Goal: Information Seeking & Learning: Learn about a topic

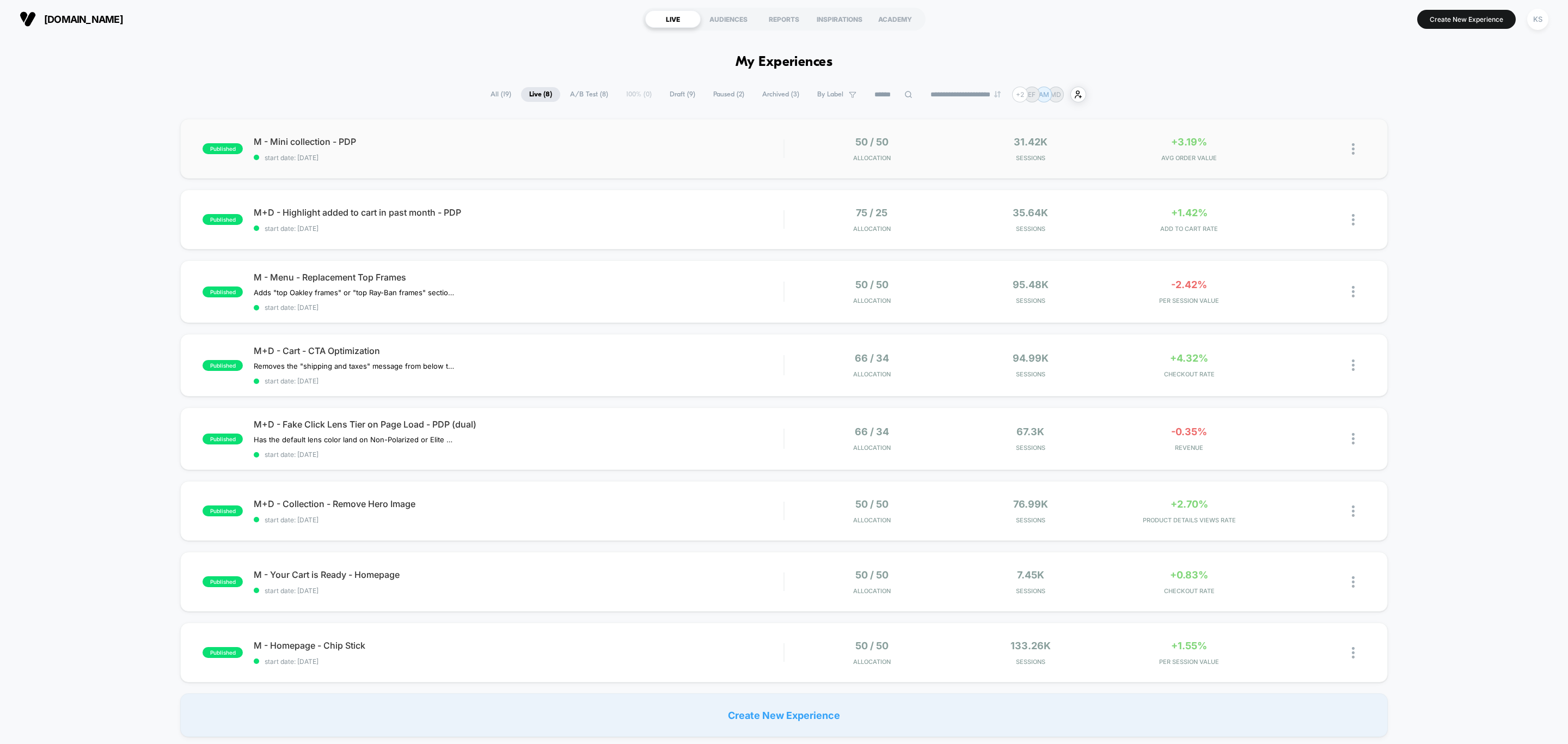
click at [500, 163] on div "published M - Mini collection - PDP start date: [DATE] 50 / 50 Allocation 31.42…" at bounding box center [784, 149] width 1208 height 60
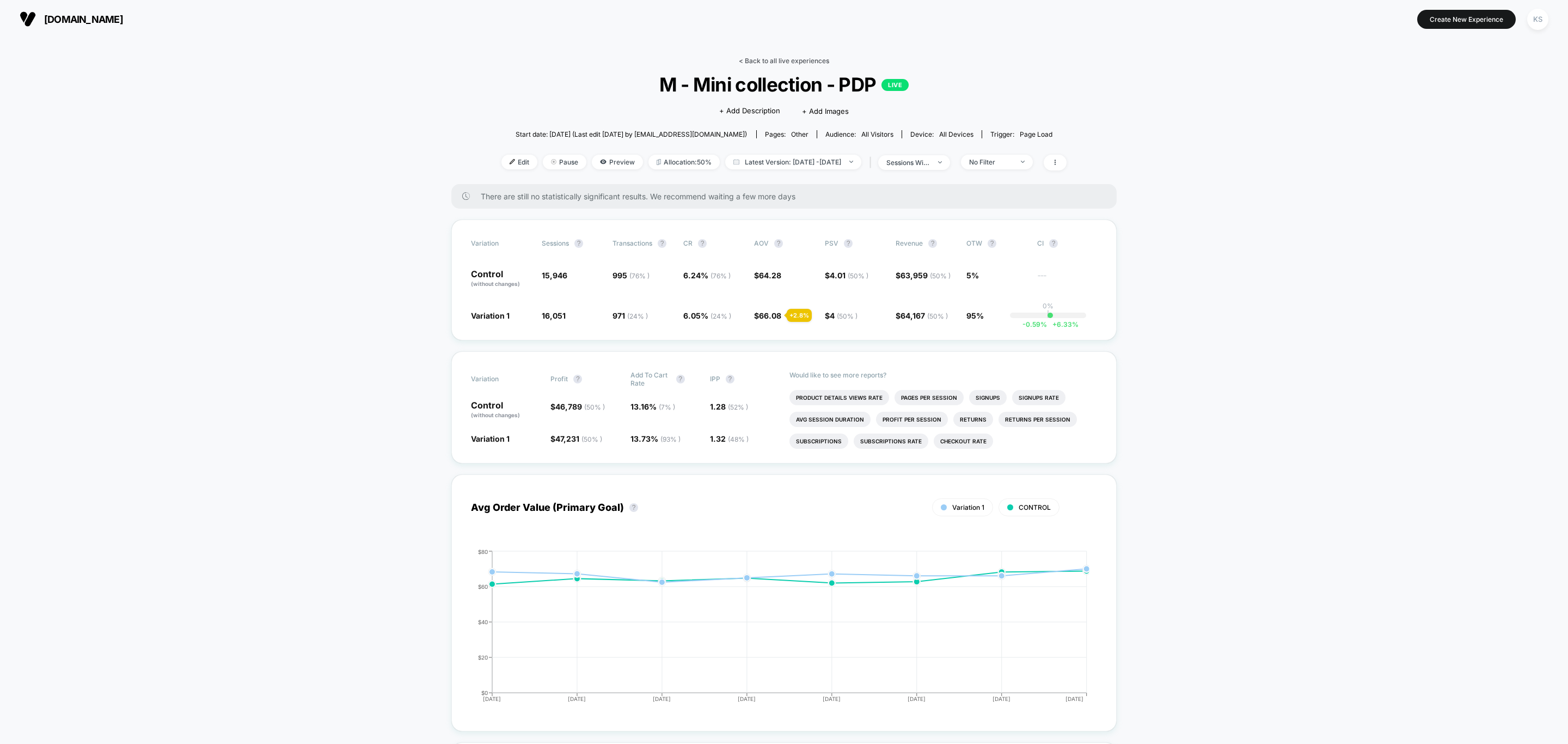
click at [812, 57] on link "< Back to all live experiences" at bounding box center [784, 60] width 90 height 8
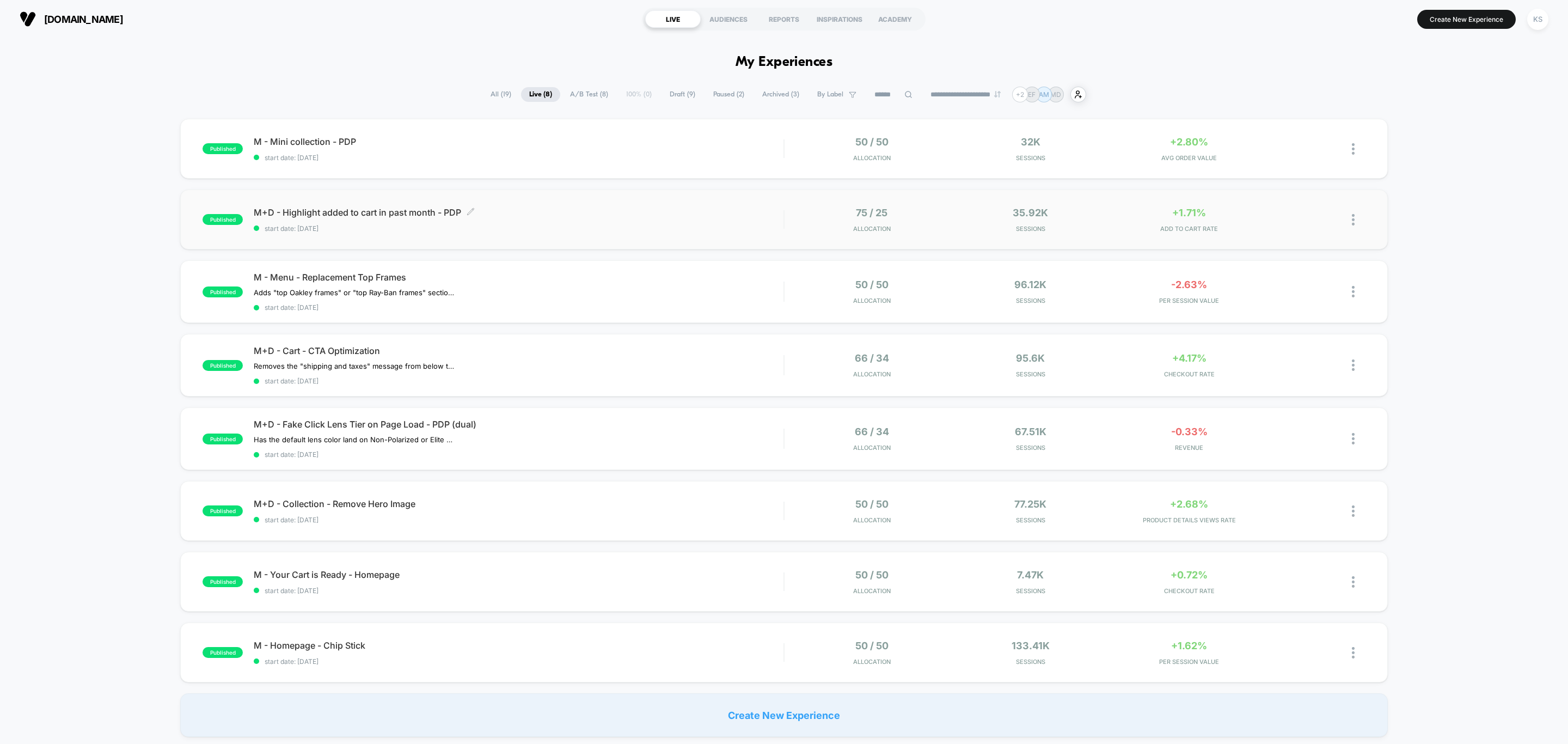
click at [550, 228] on span "start date: [DATE]" at bounding box center [519, 228] width 530 height 8
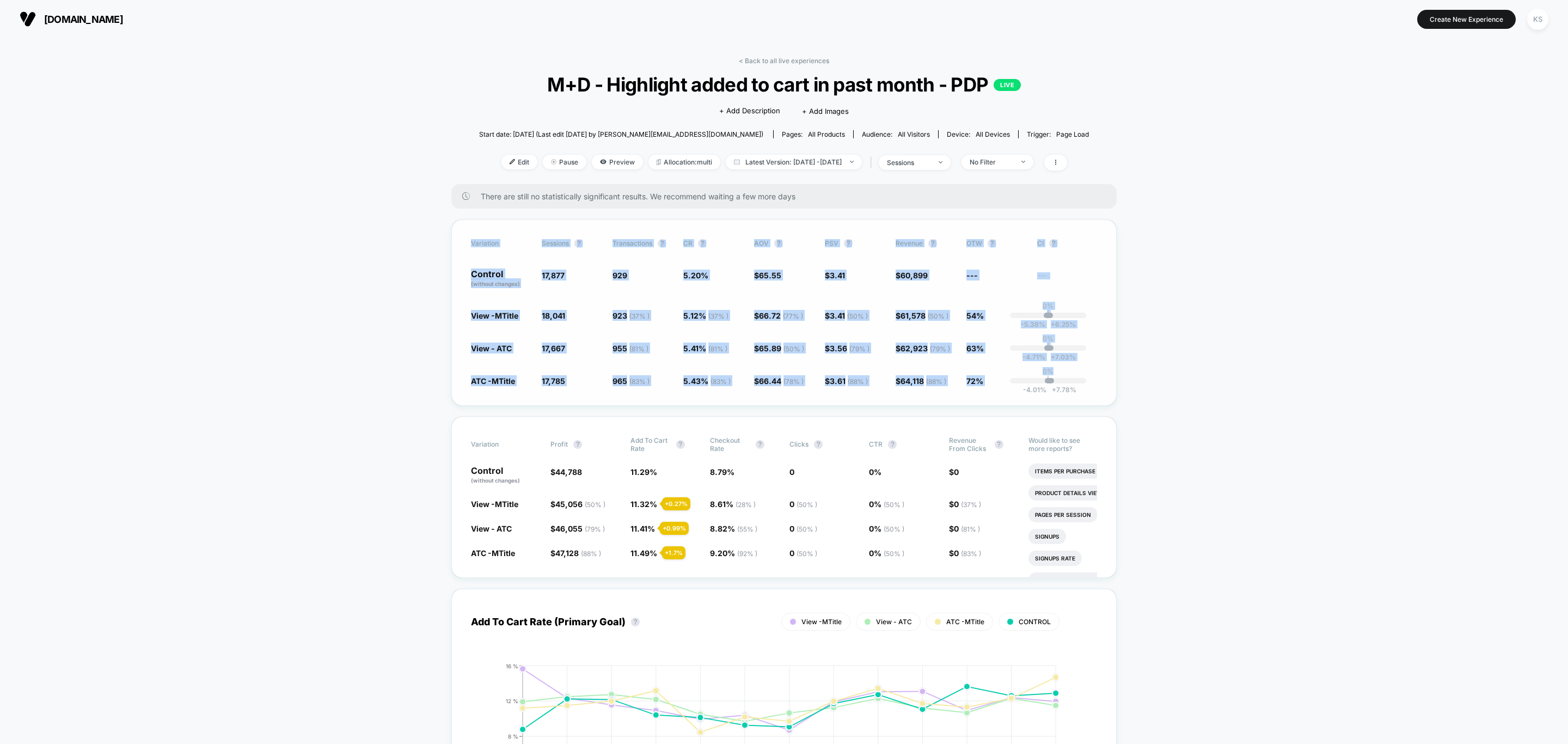
drag, startPoint x: 471, startPoint y: 245, endPoint x: 1094, endPoint y: 397, distance: 641.3
click at [1094, 397] on div "Variation Sessions ? Transactions ? CR ? AOV ? PSV ? Revenue ? OTW ? CI ? Contr…" at bounding box center [783, 312] width 665 height 186
copy div "Variation Sessions ? Transactions ? CR ? AOV ? PSV ? Revenue ? OTW ? CI ? Contr…"
click at [1055, 161] on icon at bounding box center [1055, 162] width 1 height 5
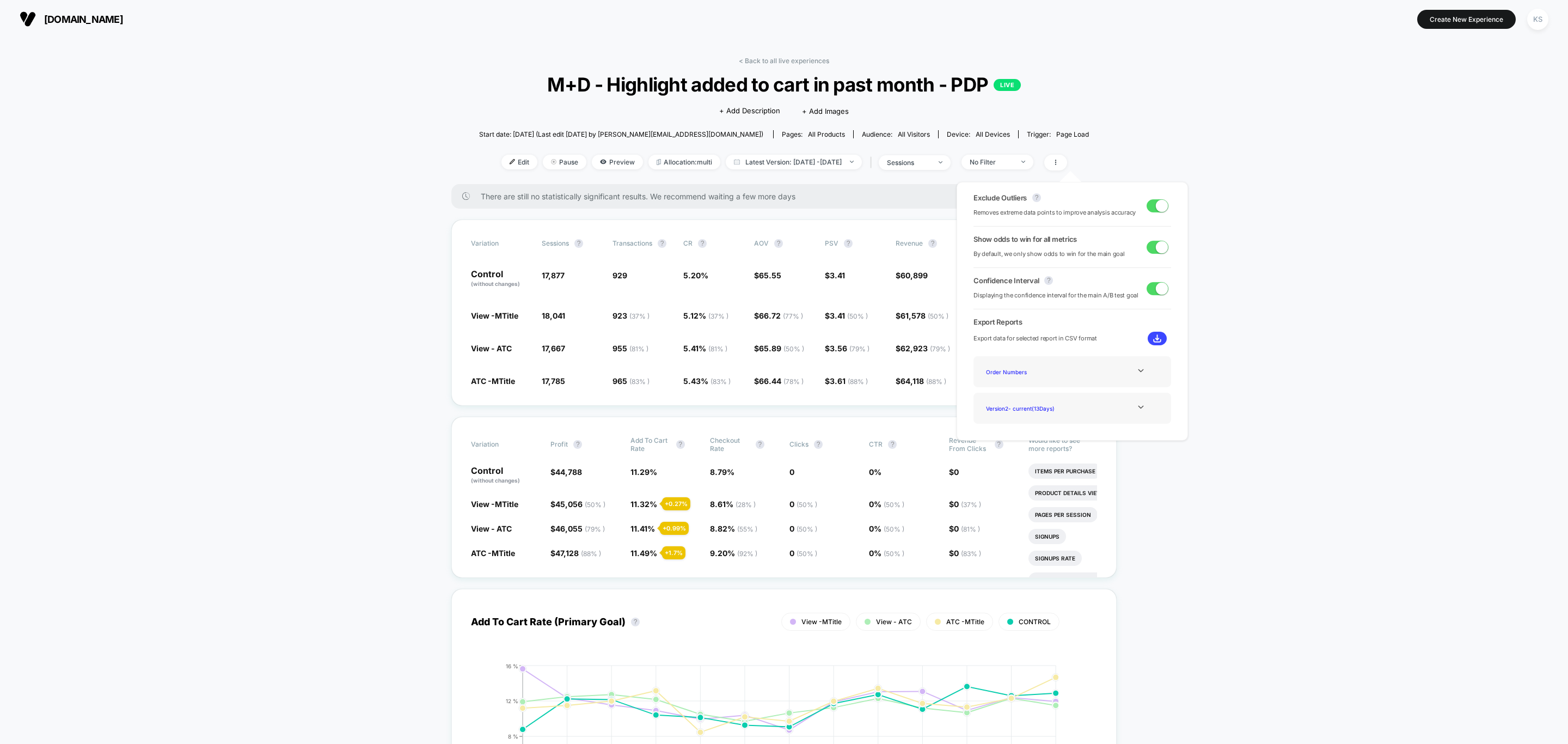
click at [596, 167] on span "Preview" at bounding box center [617, 162] width 51 height 15
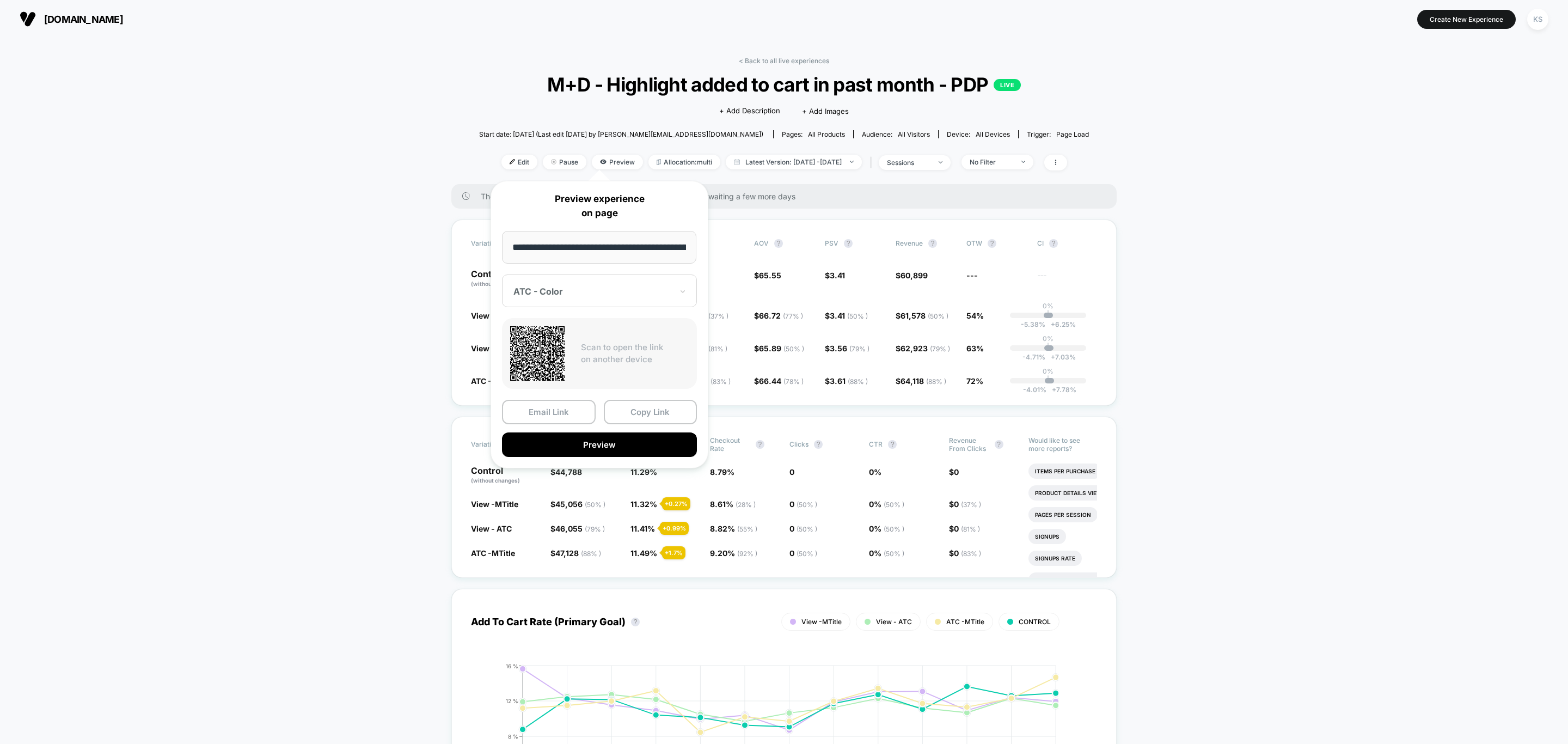
click at [615, 285] on div "ATC - Color" at bounding box center [593, 291] width 161 height 13
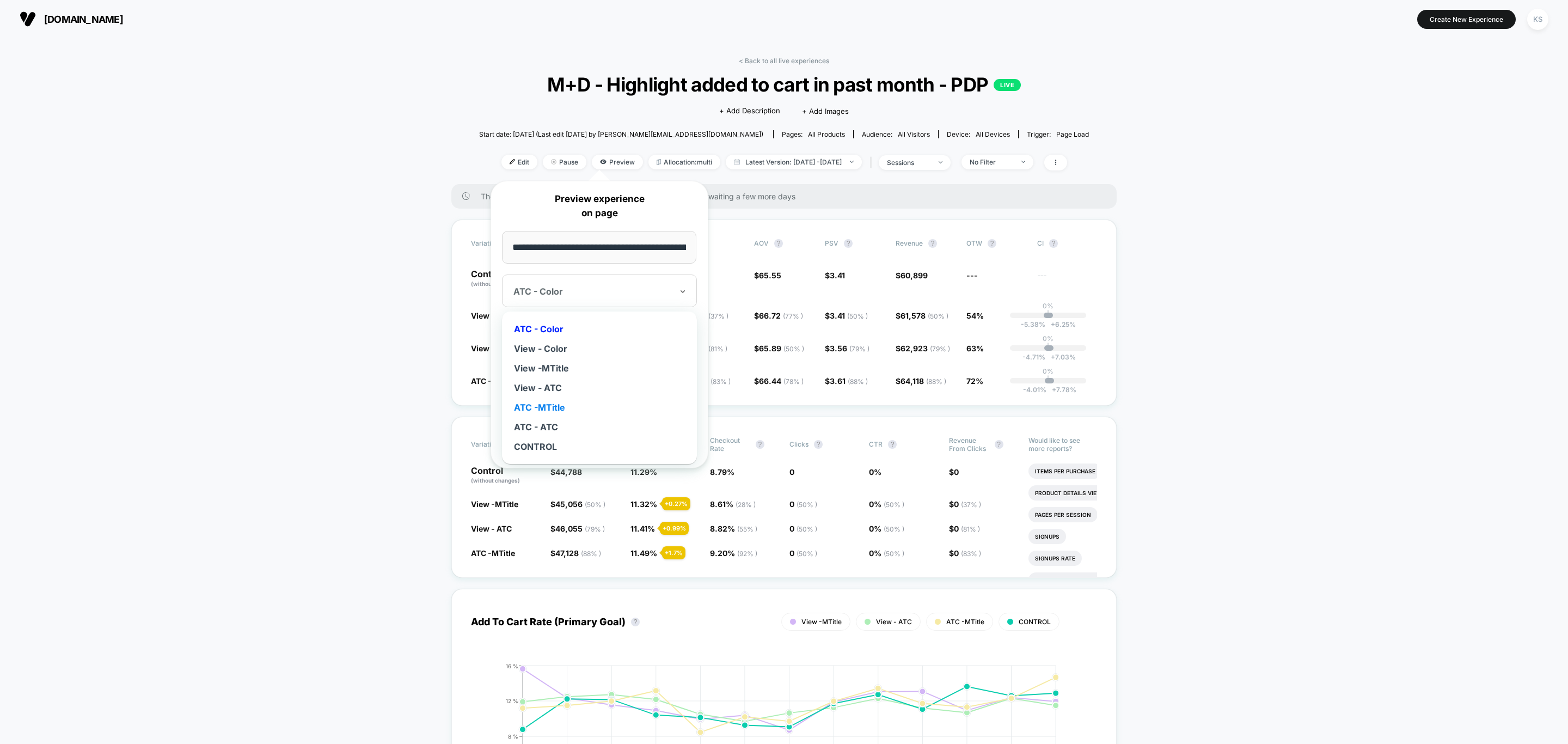
click at [589, 409] on div "ATC -MTitle" at bounding box center [600, 407] width 184 height 19
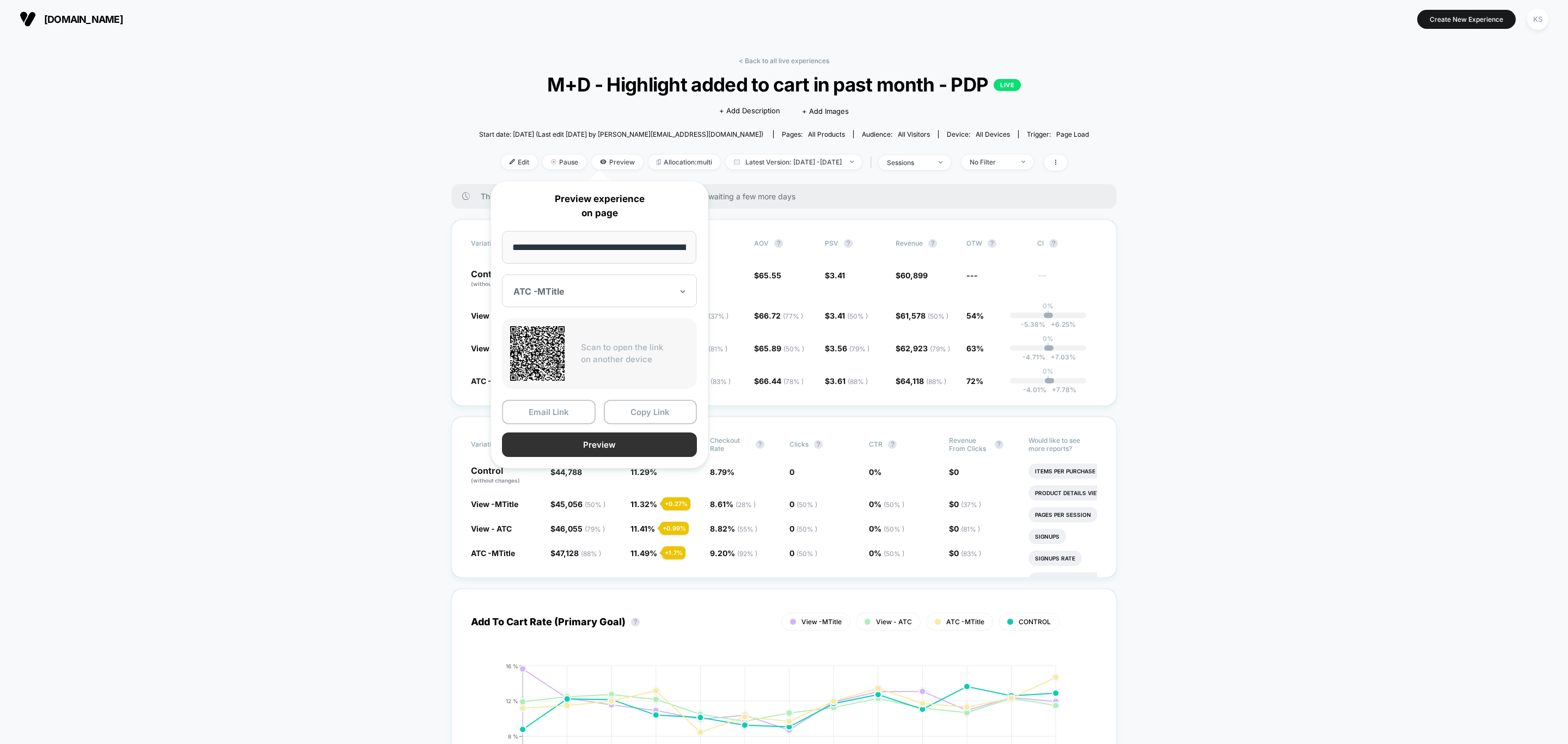
click at [617, 441] on button "Preview" at bounding box center [600, 444] width 195 height 24
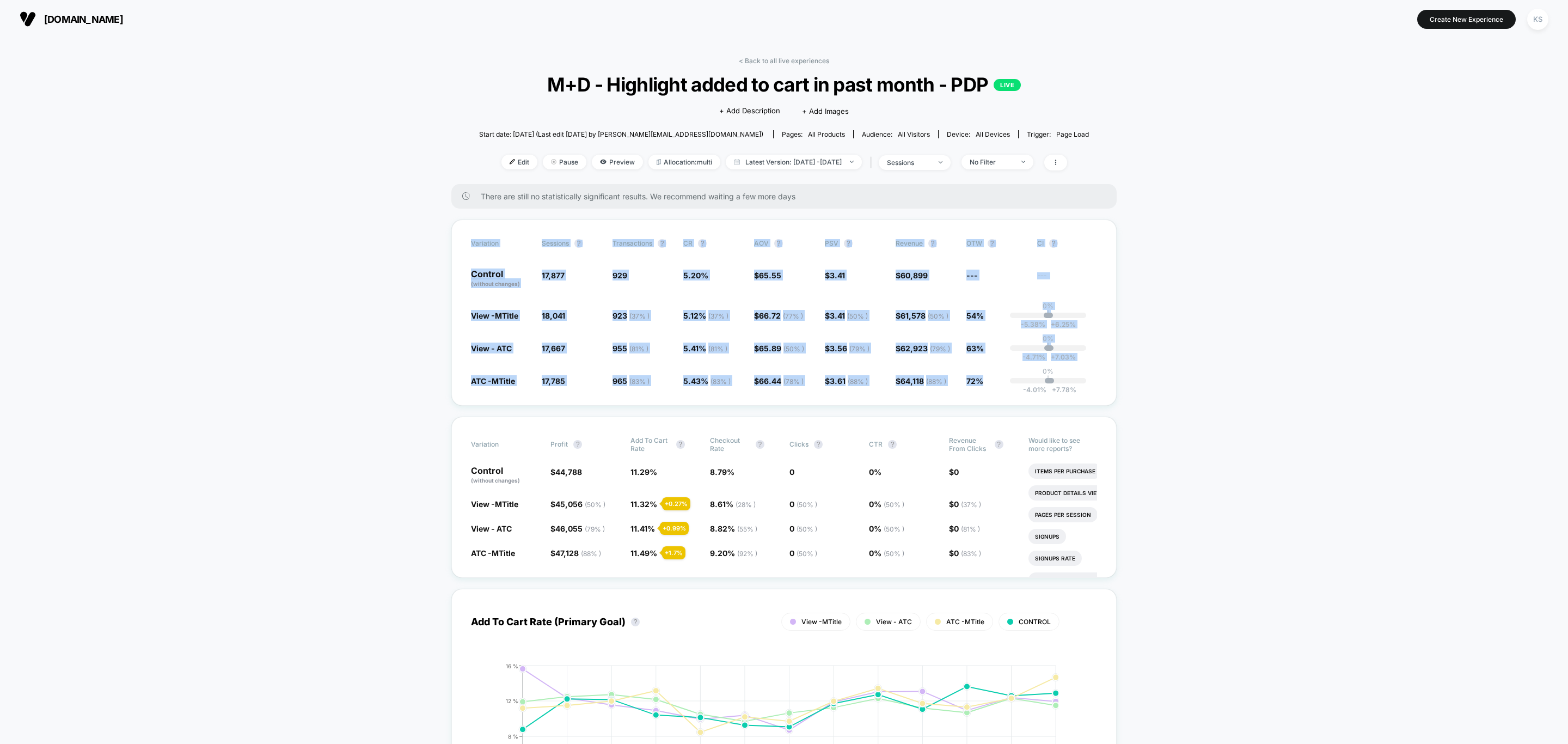
drag, startPoint x: 974, startPoint y: 376, endPoint x: 447, endPoint y: 240, distance: 544.3
copy div "Variation Sessions ? Transactions ? CR ? AOV ? PSV ? Revenue ? OTW ? CI ? Contr…"
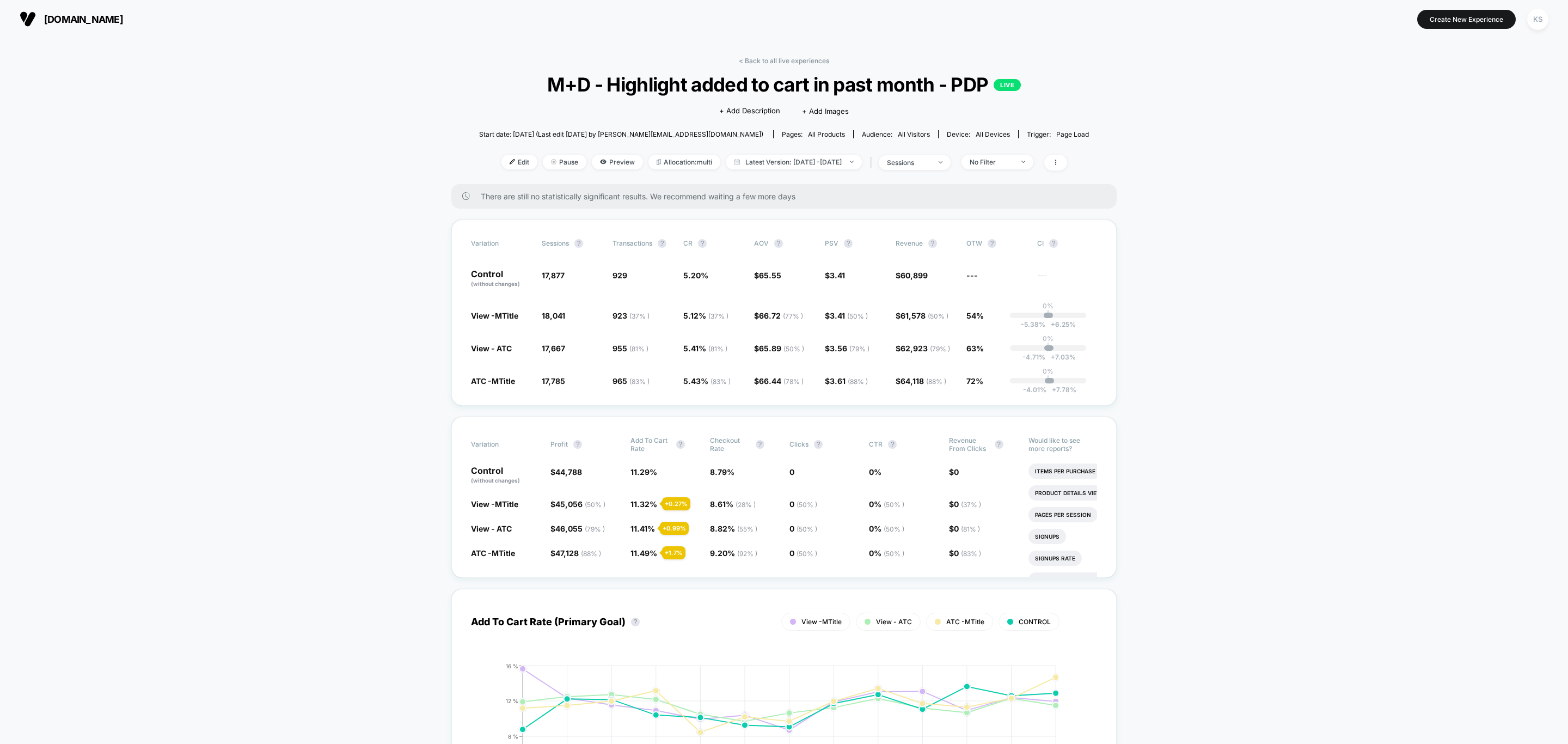
drag, startPoint x: 761, startPoint y: 63, endPoint x: 1397, endPoint y: 399, distance: 719.3
click at [761, 63] on link "< Back to all live experiences" at bounding box center [784, 60] width 90 height 8
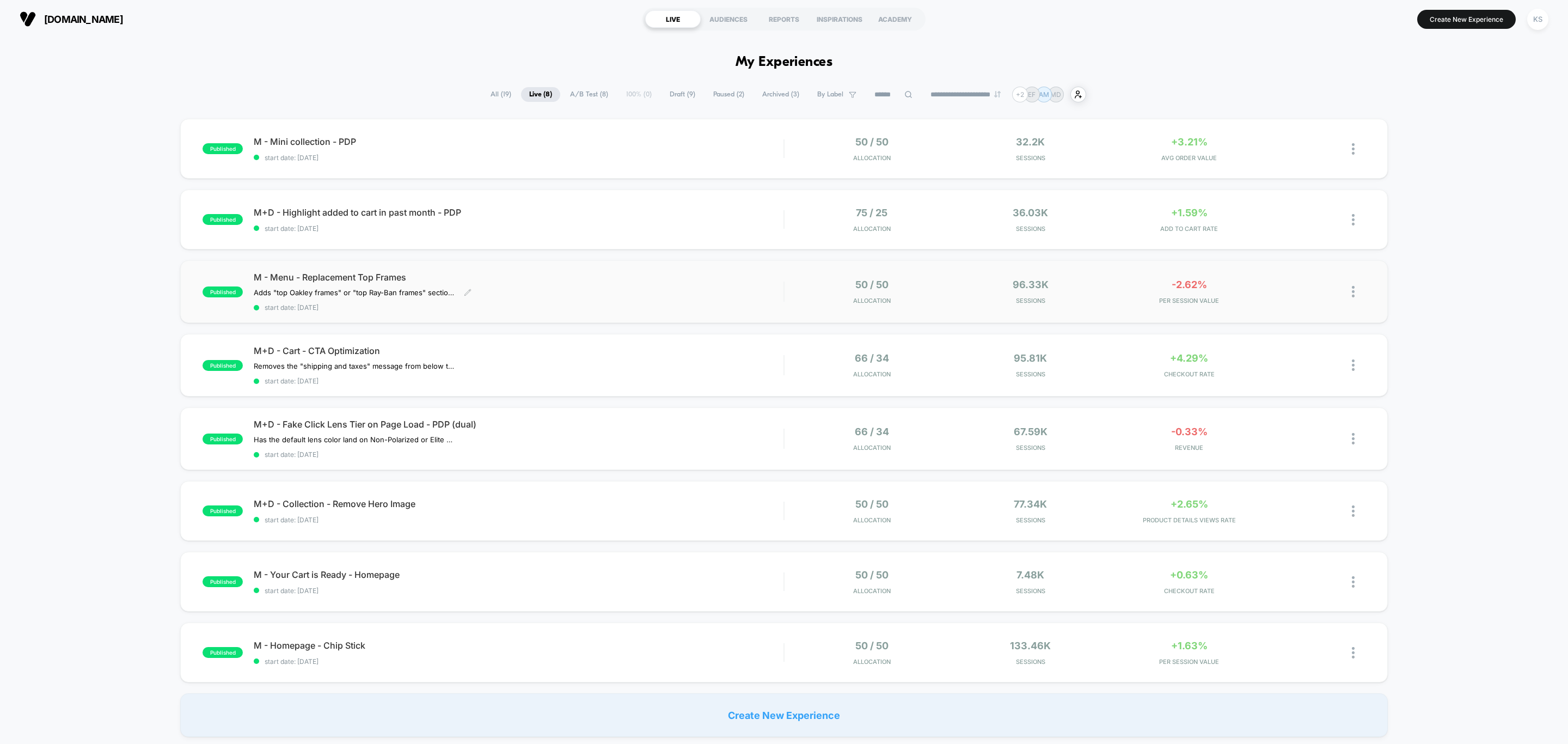
click at [640, 278] on span "M - Menu - Replacement Top Frames" at bounding box center [519, 277] width 530 height 11
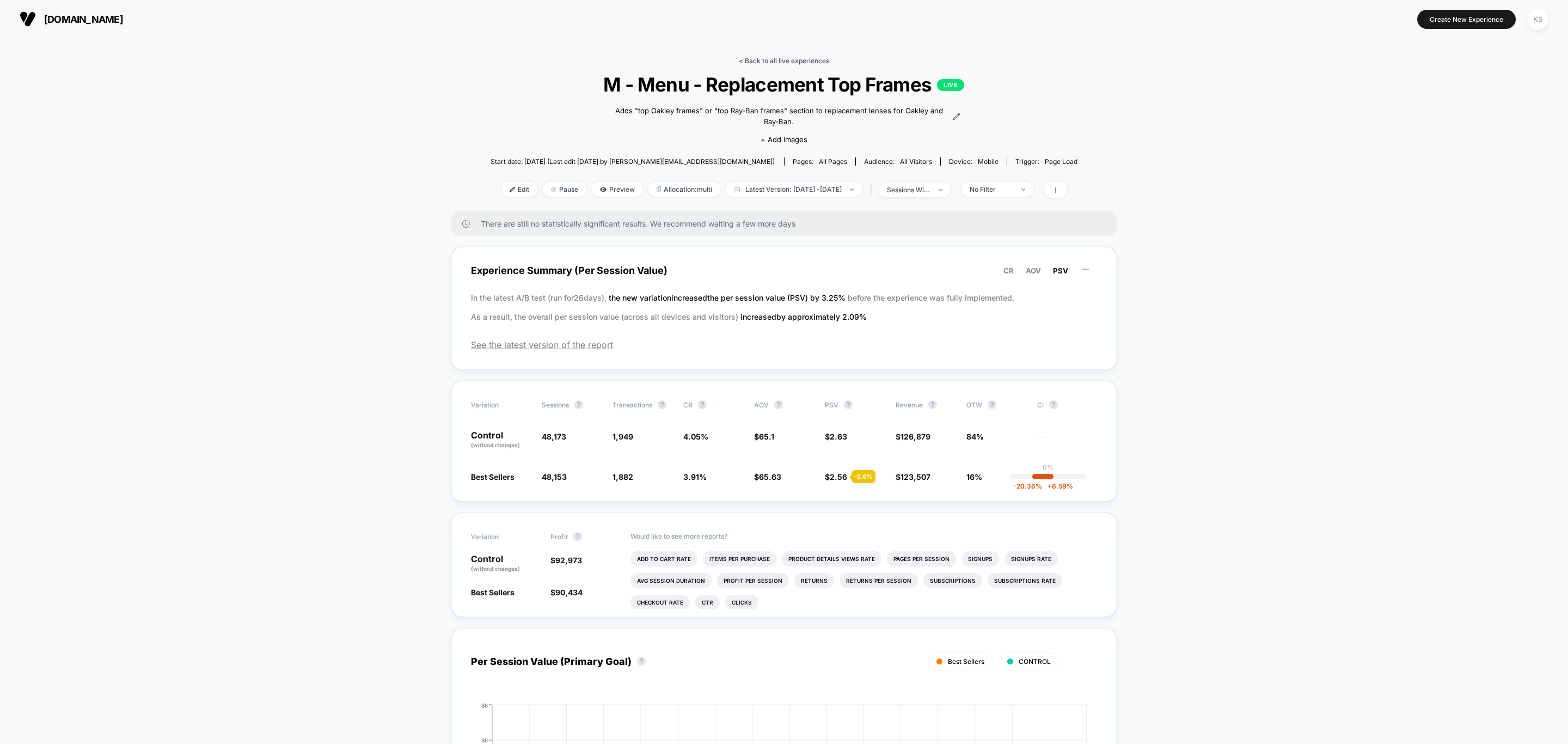
click at [788, 61] on link "< Back to all live experiences" at bounding box center [784, 60] width 90 height 8
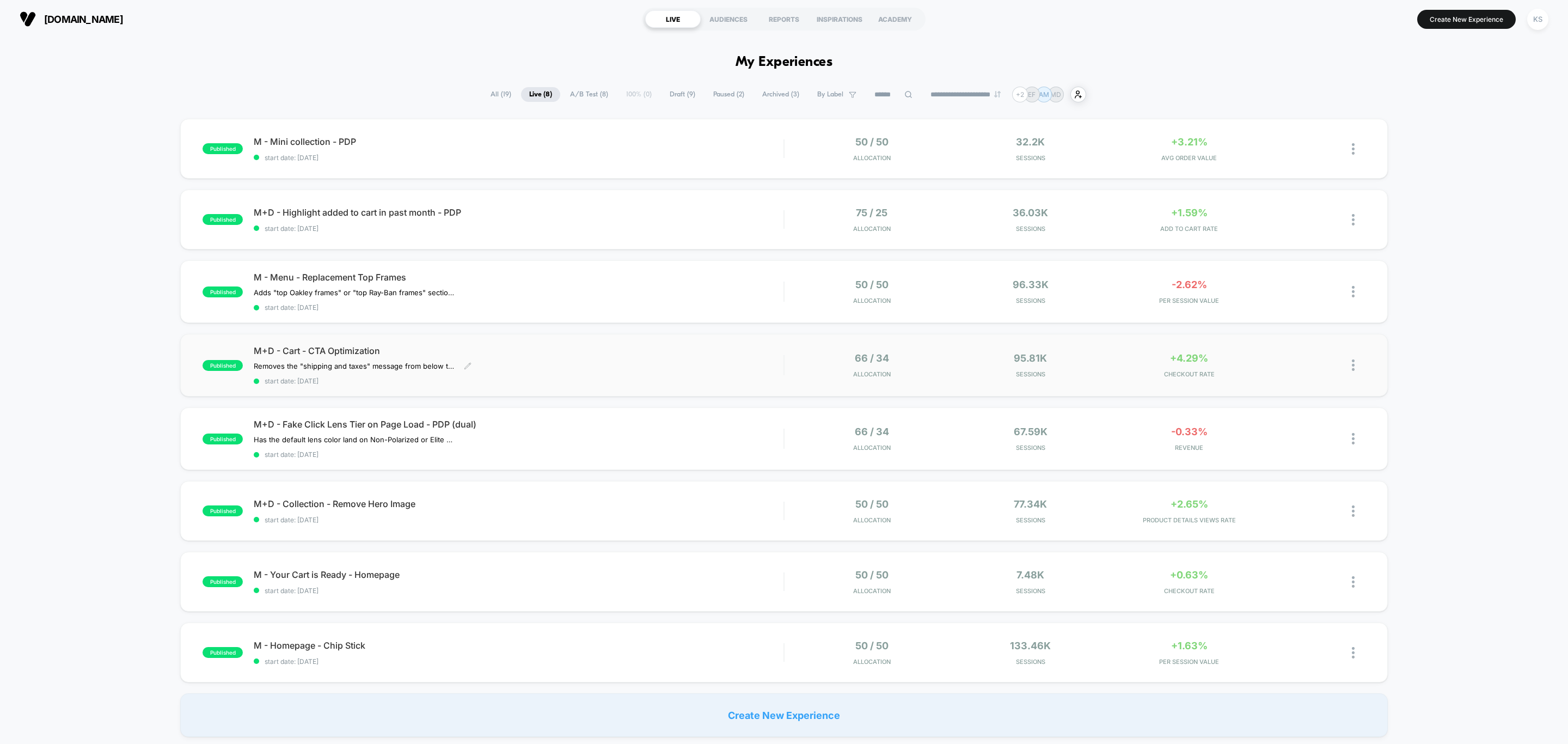
click at [548, 367] on div "Removes the "shipping and taxes" message from below the CTA and replaces it wit…" at bounding box center [439, 366] width 371 height 9
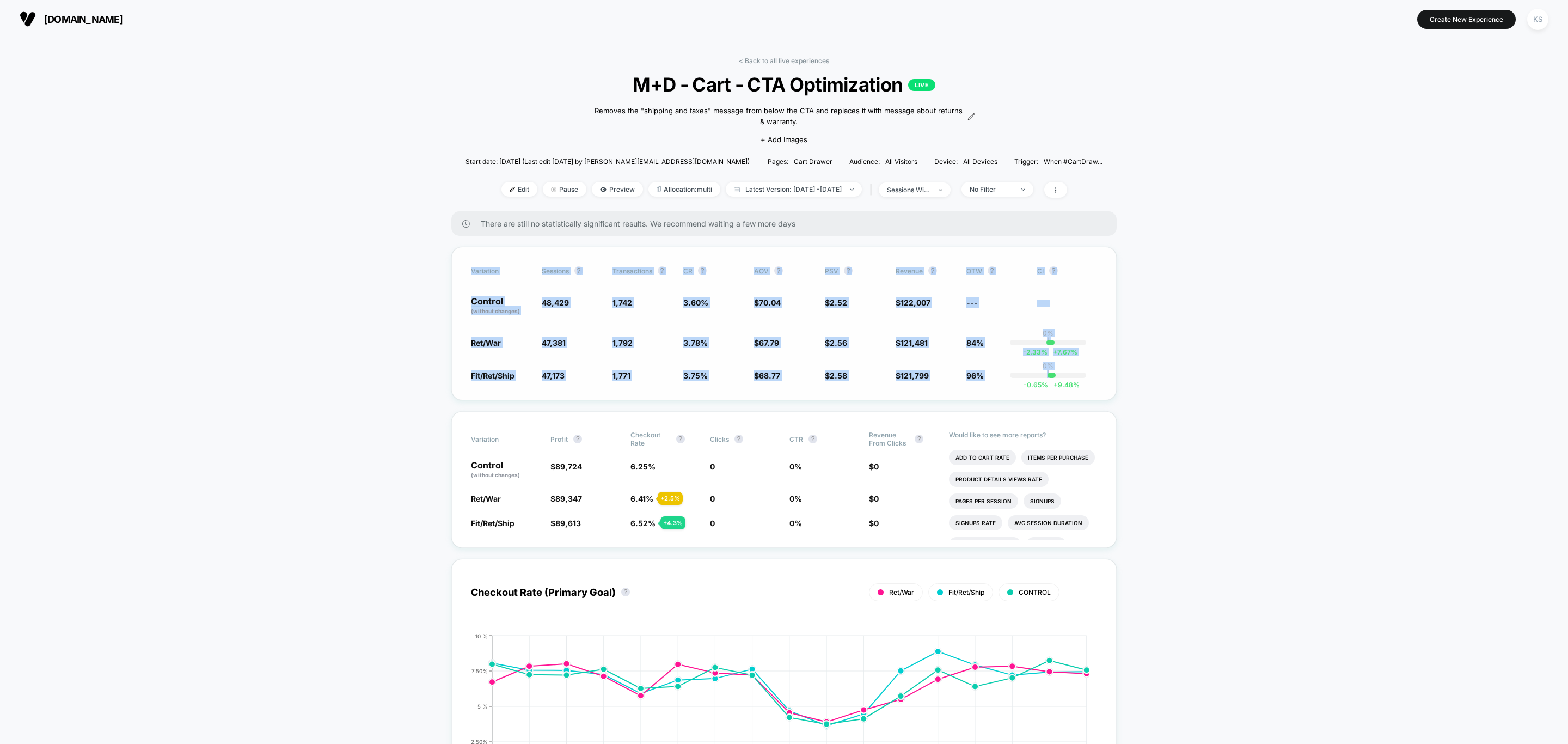
drag, startPoint x: 469, startPoint y: 272, endPoint x: 1087, endPoint y: 399, distance: 630.9
click at [1087, 399] on div "Variation Sessions ? Transactions ? CR ? AOV ? PSV ? Revenue ? OTW ? CI ? Contr…" at bounding box center [783, 323] width 665 height 153
copy div "Variation Sessions ? Transactions ? CR ? AOV ? PSV ? Revenue ? OTW ? CI ? Contr…"
click at [607, 187] on span "Preview" at bounding box center [617, 189] width 51 height 15
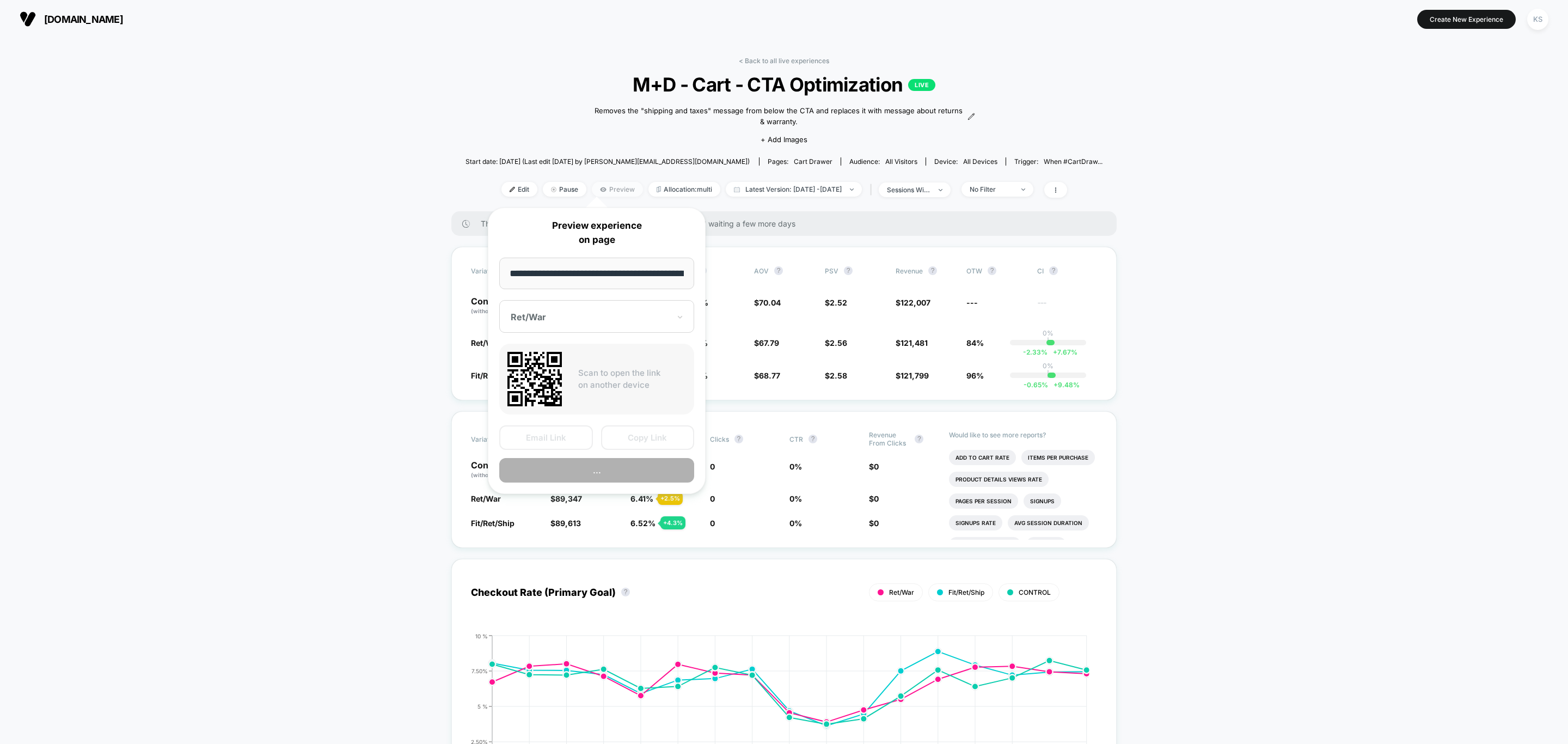
scroll to position [0, 155]
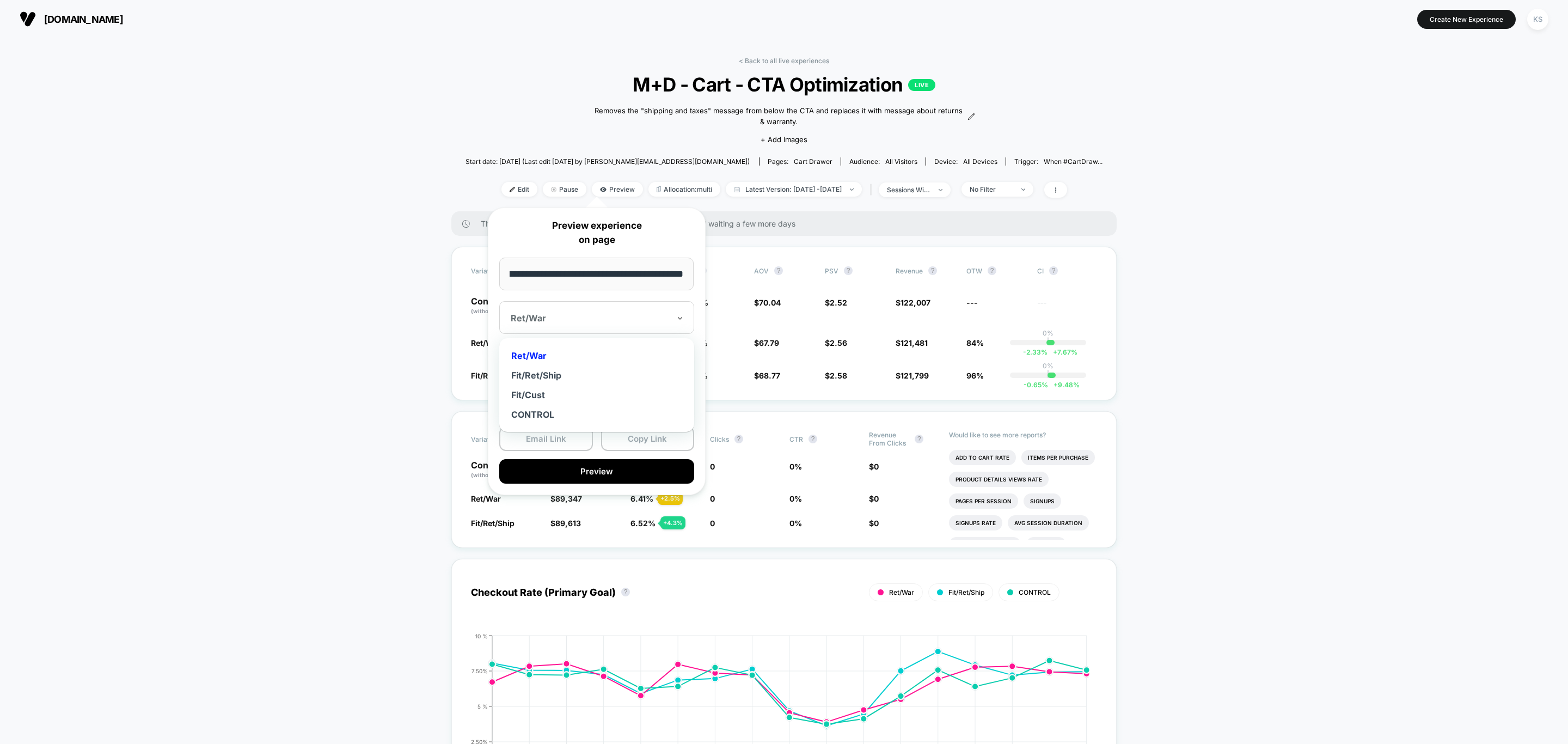
click at [637, 318] on div at bounding box center [590, 318] width 159 height 11
click at [586, 370] on div "Fit/Ret/Ship" at bounding box center [597, 375] width 184 height 19
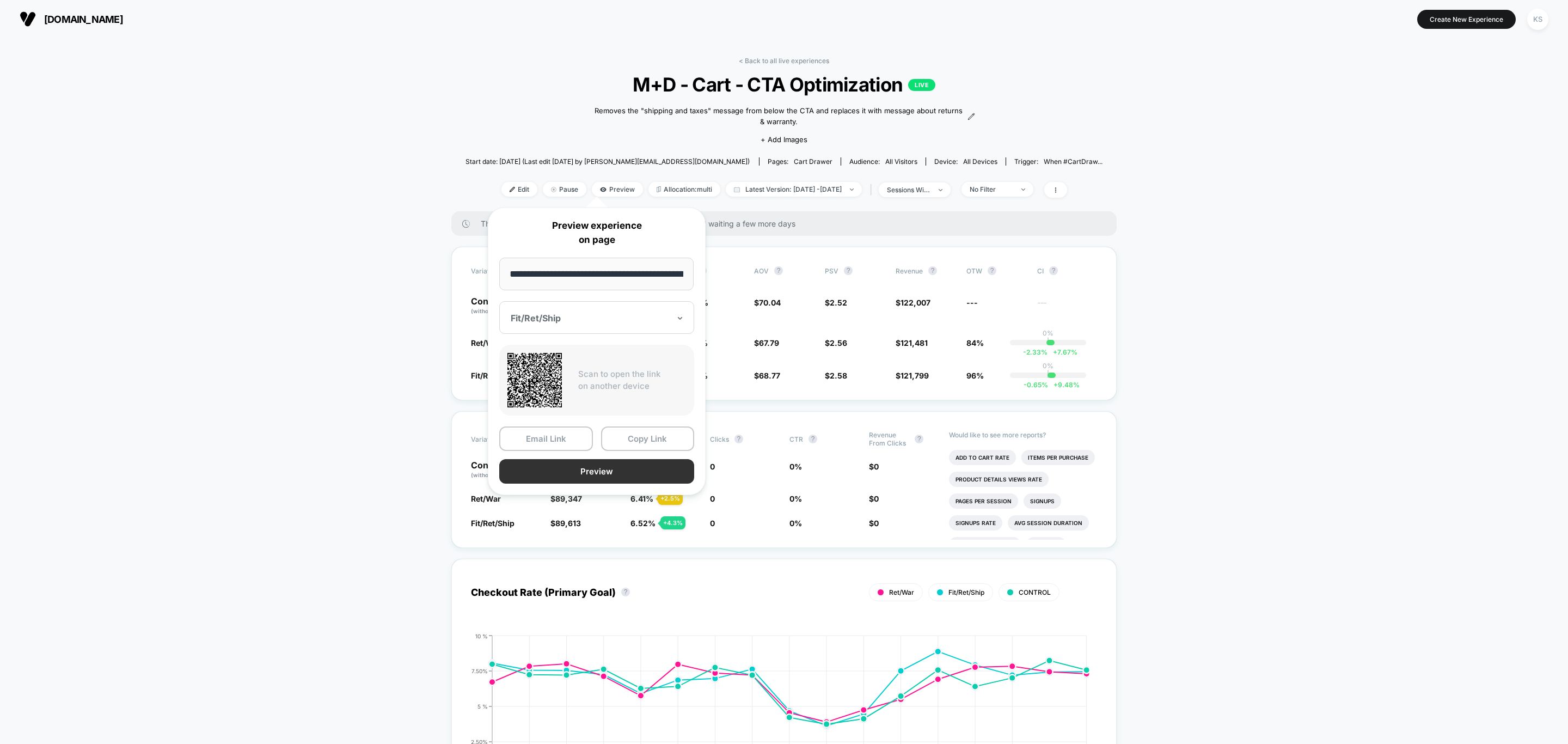
click at [653, 477] on button "Preview" at bounding box center [597, 471] width 195 height 24
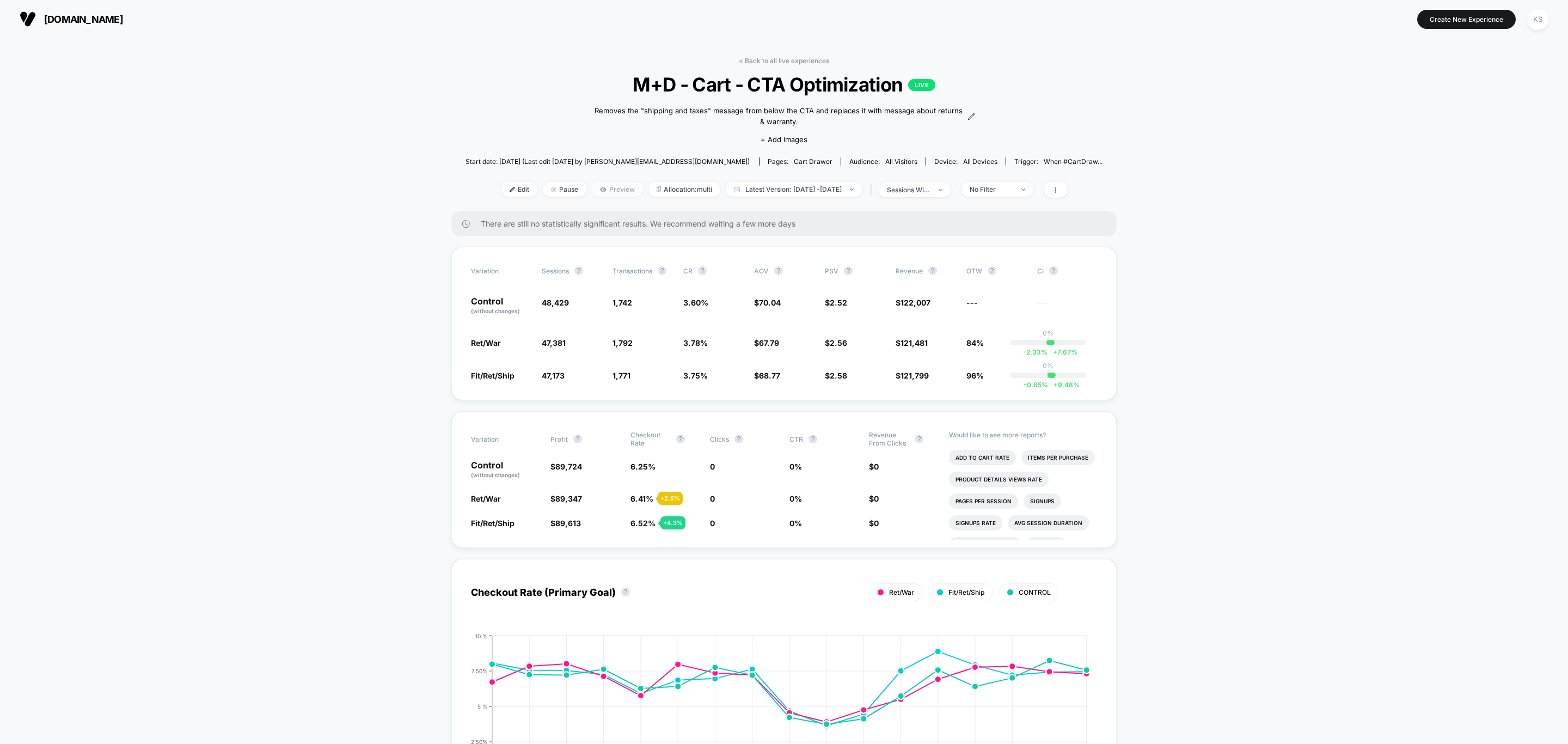
click at [598, 188] on span "Preview" at bounding box center [617, 189] width 51 height 15
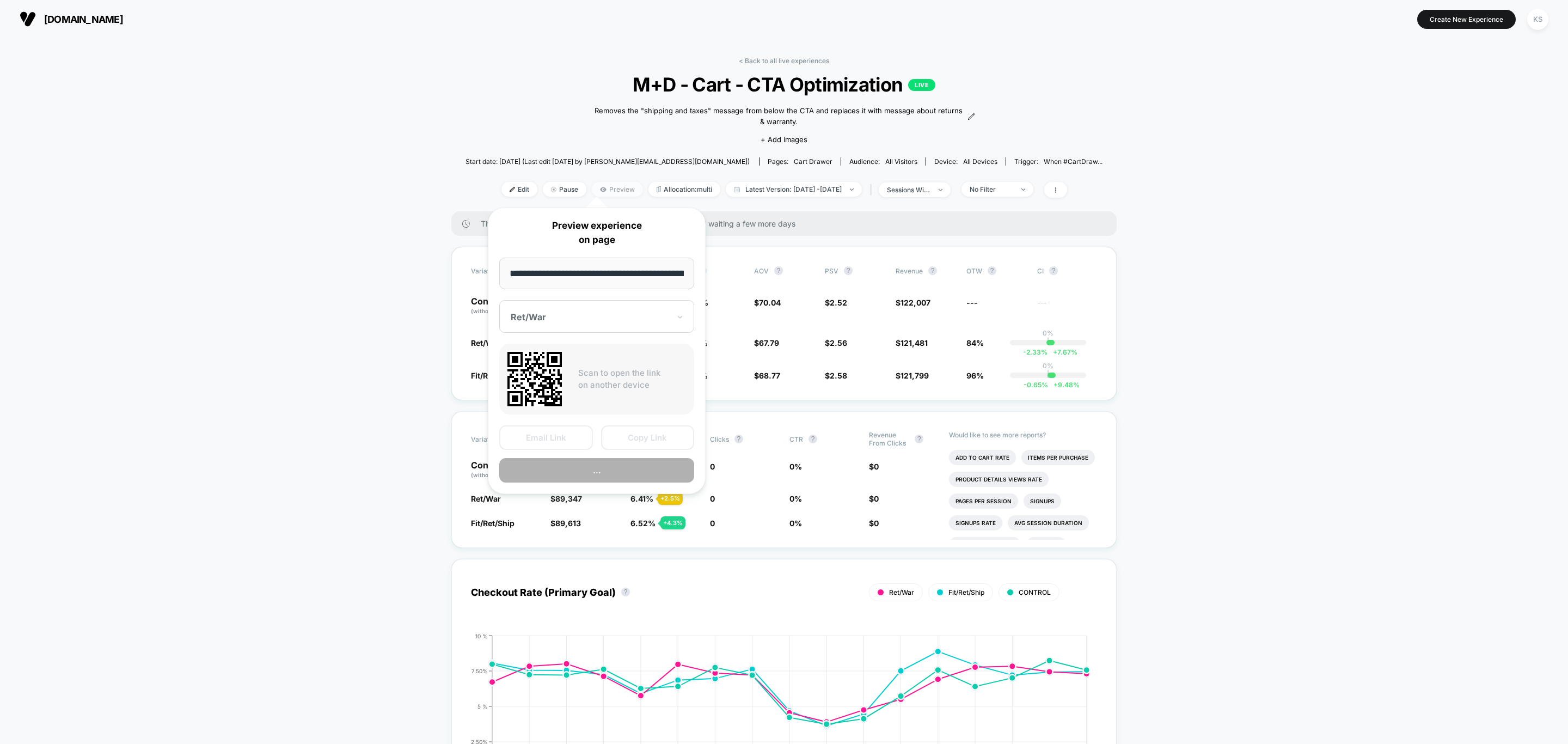
scroll to position [0, 155]
click at [613, 323] on div at bounding box center [590, 318] width 159 height 11
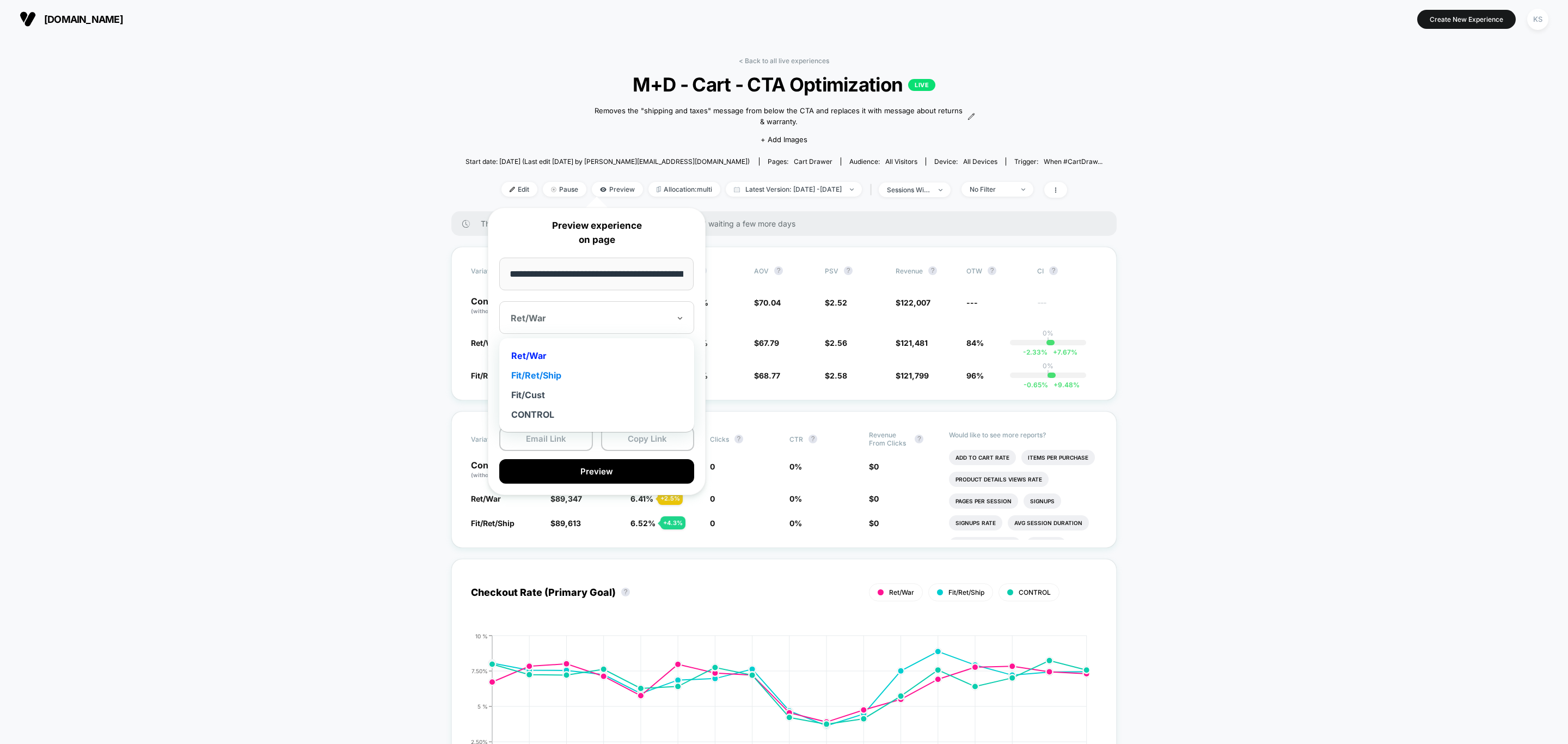
click at [580, 379] on div "Fit/Ret/Ship" at bounding box center [597, 375] width 184 height 19
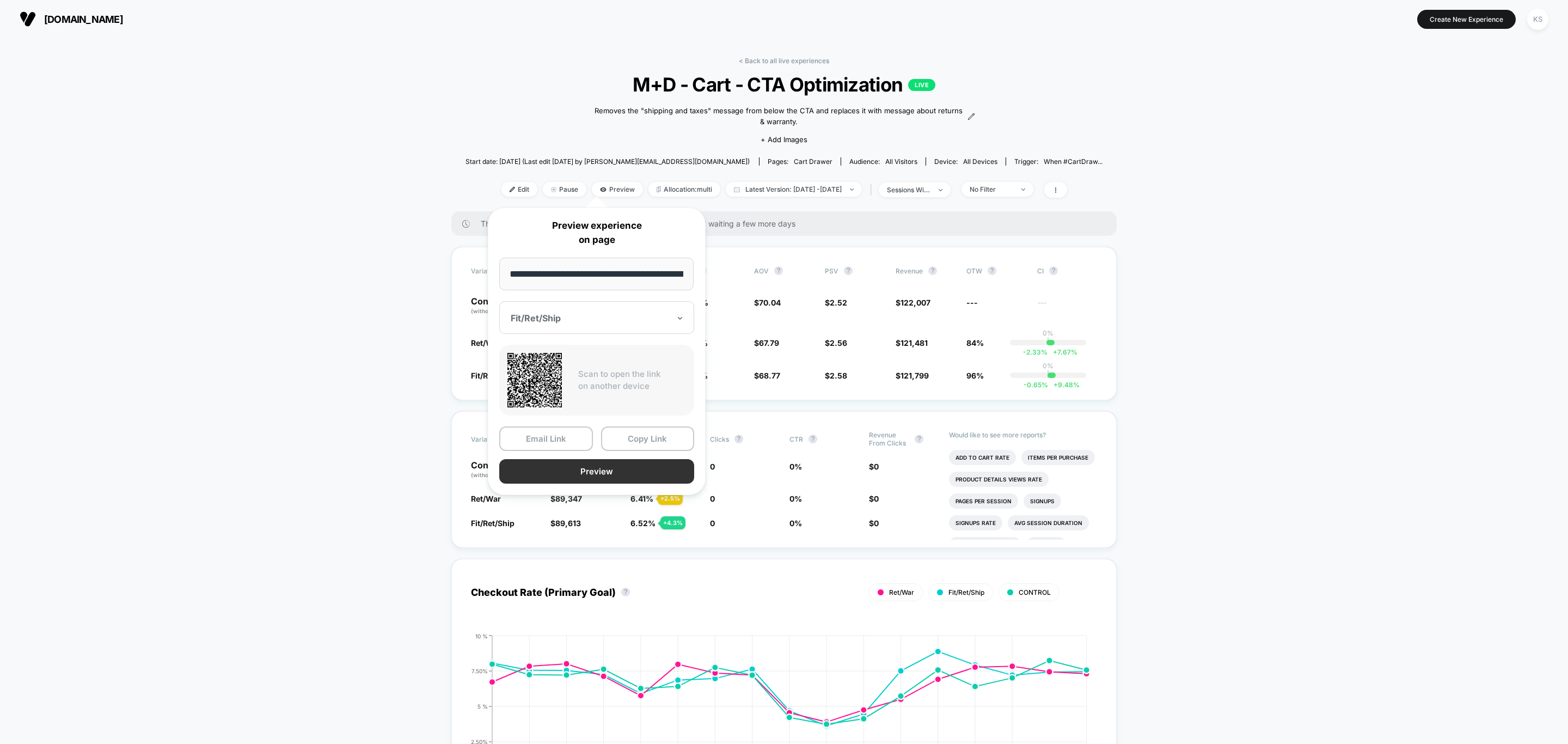
click at [601, 474] on button "Preview" at bounding box center [597, 471] width 195 height 24
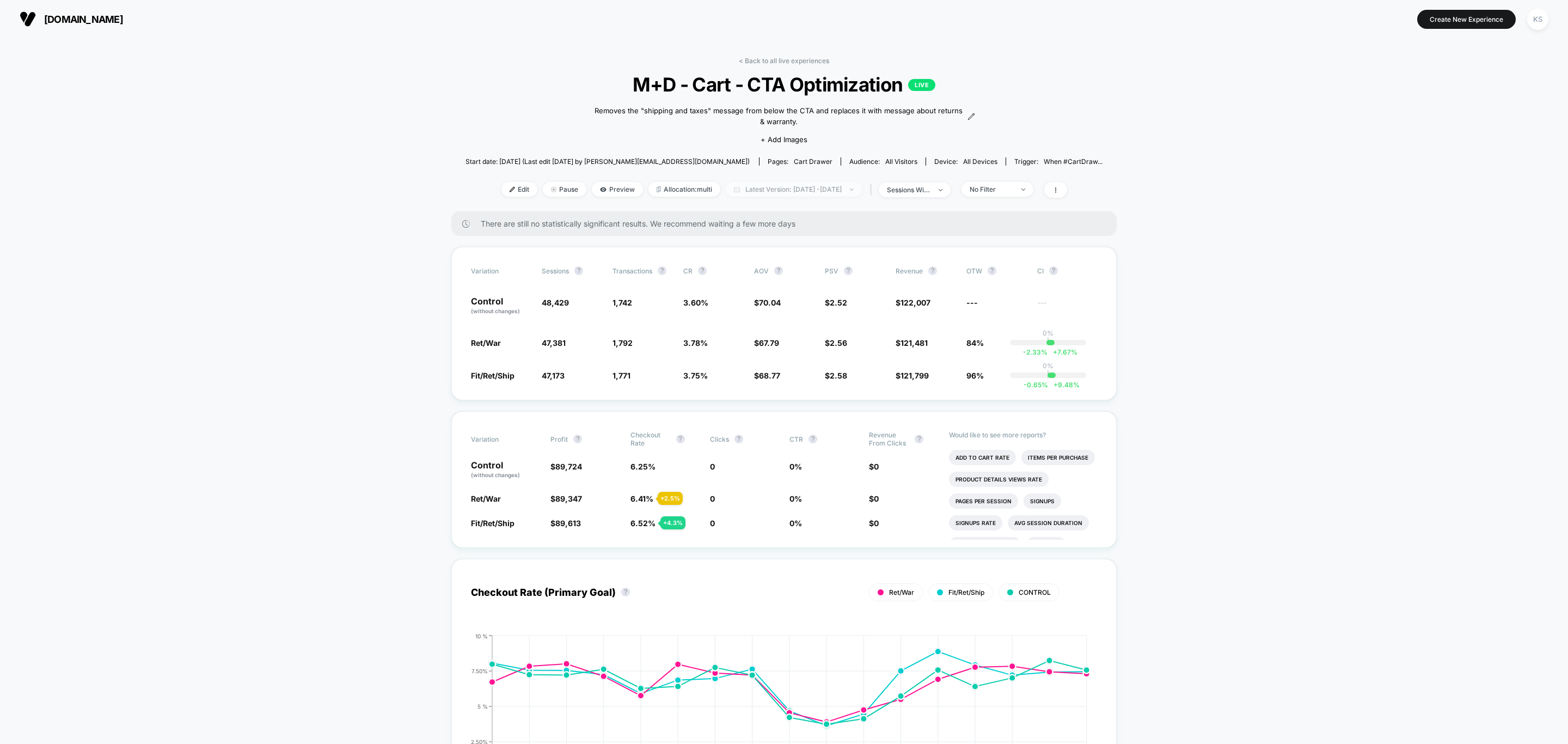
click at [825, 188] on span "Latest Version: [DATE] - [DATE]" at bounding box center [794, 189] width 136 height 15
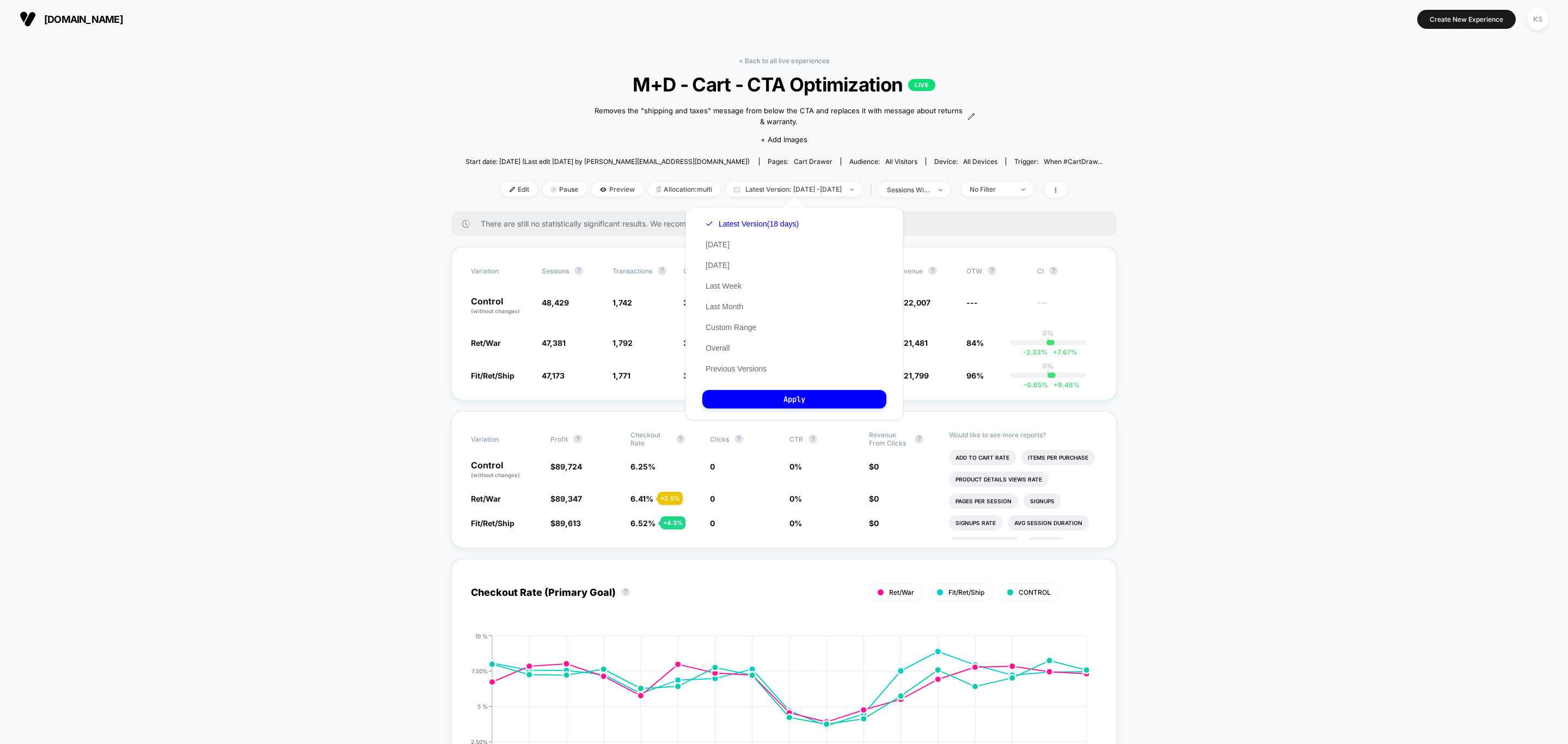
click at [743, 348] on div "Latest Version (18 days) [DATE] [DATE] Last Week Last Month Custom Range Overal…" at bounding box center [752, 297] width 100 height 166
click at [715, 345] on button "Overall" at bounding box center [718, 348] width 30 height 10
click at [859, 394] on button "Apply" at bounding box center [794, 399] width 184 height 18
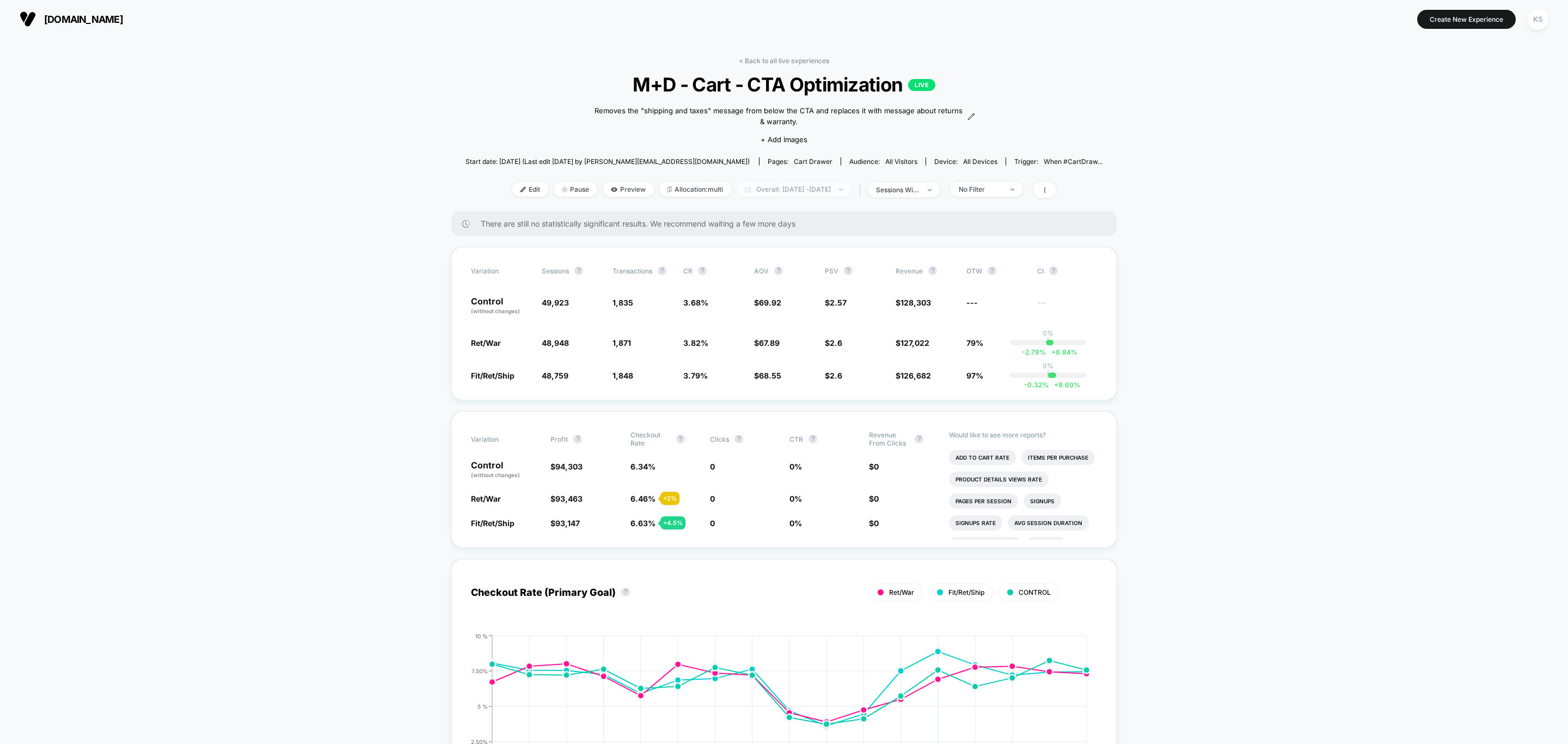
click at [782, 186] on span "Overall: [DATE] - [DATE]" at bounding box center [794, 189] width 114 height 15
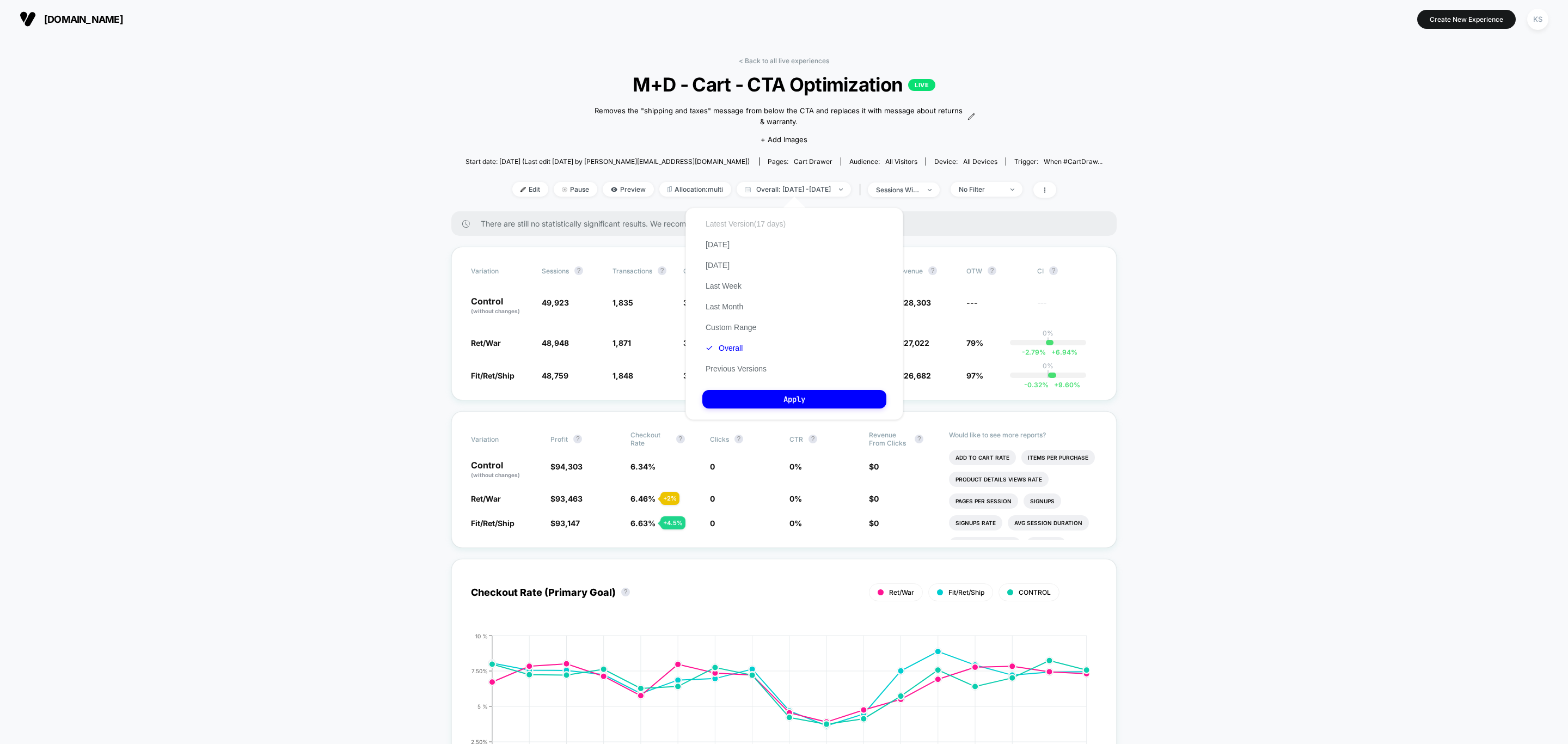
click at [737, 223] on button "Latest Version (17 days)" at bounding box center [746, 224] width 86 height 10
click at [833, 392] on button "Apply" at bounding box center [794, 399] width 184 height 18
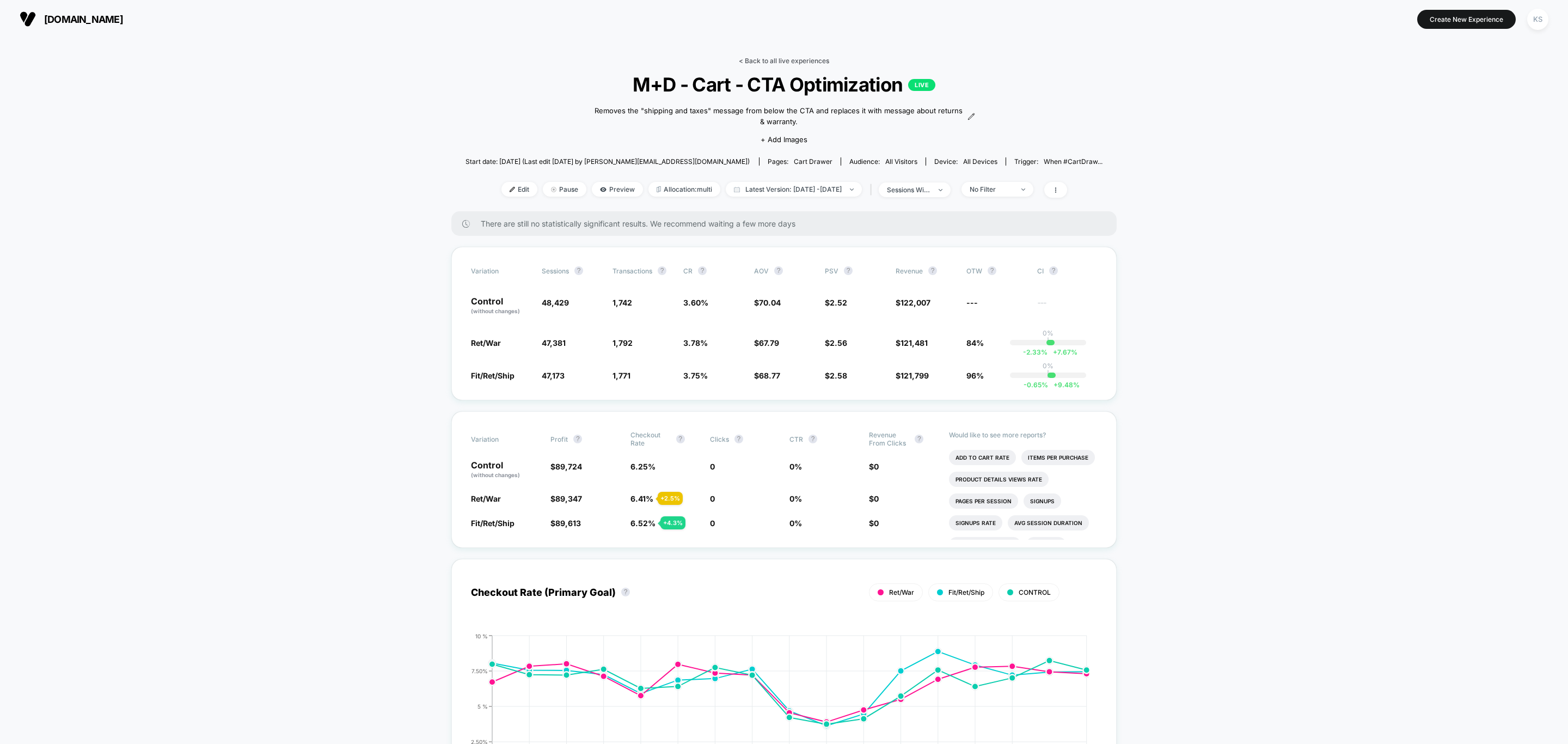
click at [766, 59] on link "< Back to all live experiences" at bounding box center [784, 60] width 90 height 8
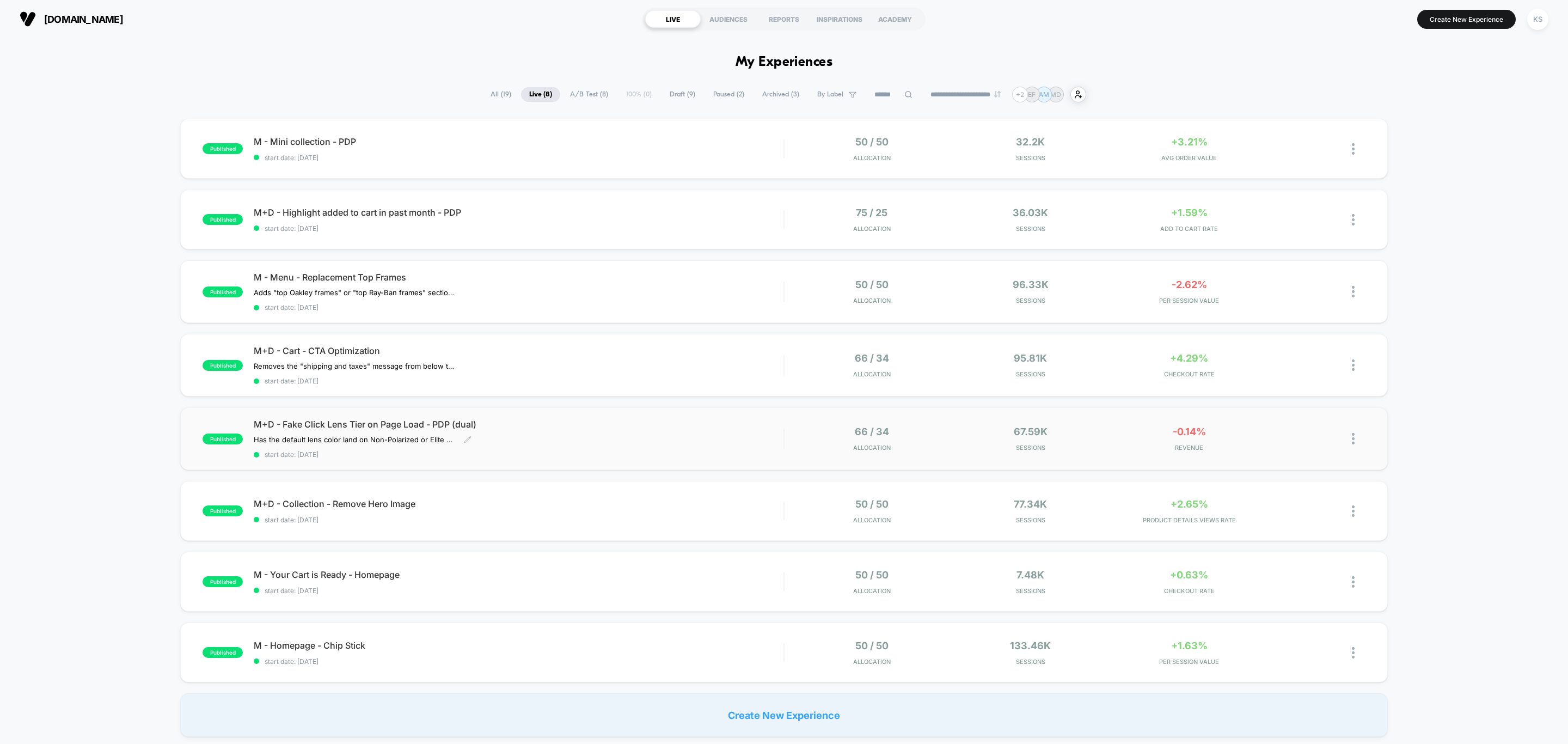
click at [575, 438] on div "Has the default lens color land on Non-Polarized or Elite Polarized to see if t…" at bounding box center [439, 440] width 371 height 9
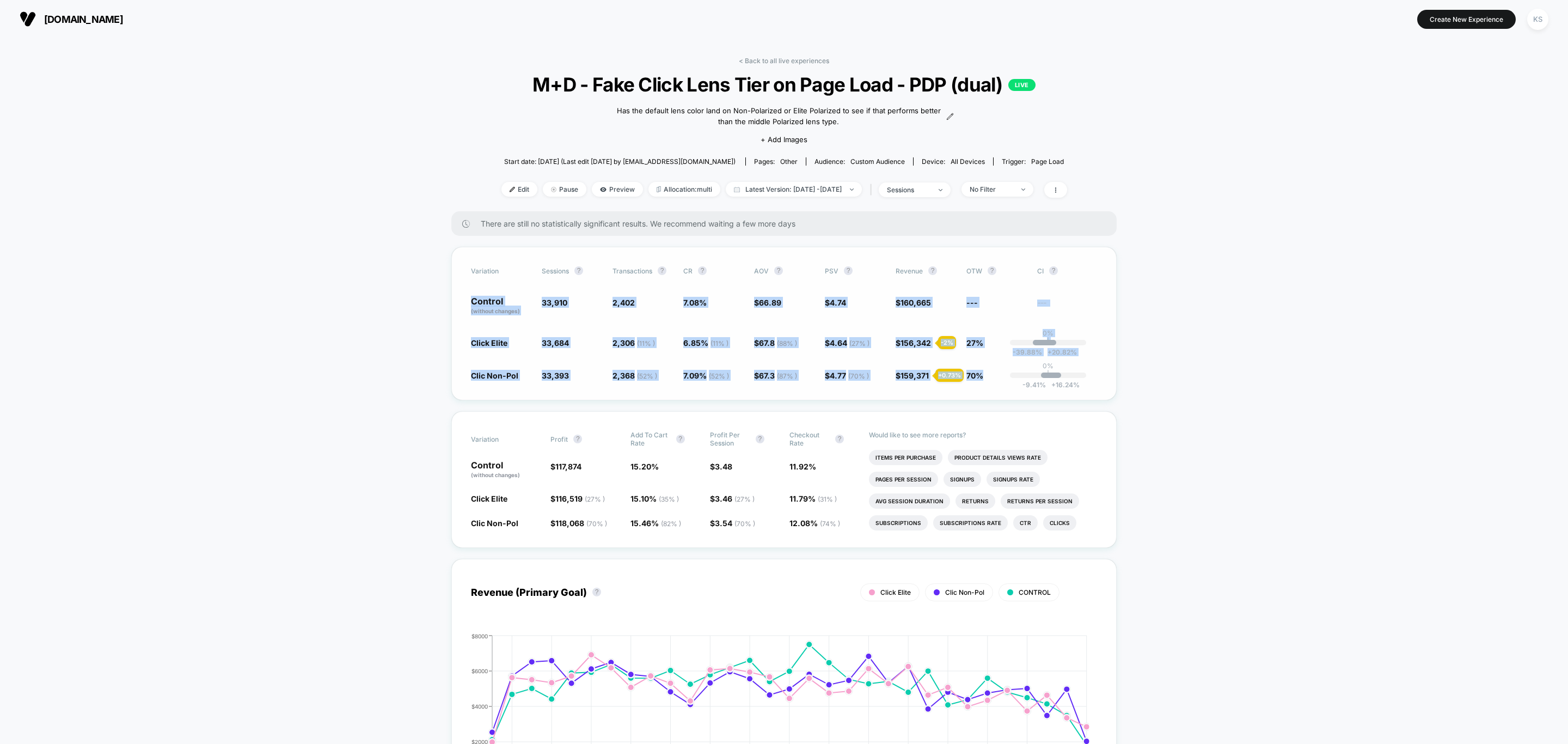
drag, startPoint x: 464, startPoint y: 295, endPoint x: 995, endPoint y: 393, distance: 540.0
click at [995, 393] on div "Variation Sessions ? Transactions ? CR ? AOV ? PSV ? Revenue ? OTW ? CI ? Contr…" at bounding box center [783, 323] width 665 height 153
copy div "Control (without changes) 33,910 2,402 7.08 % $ 66.89 $ 4.74 $ 160,665 --- --- …"
drag, startPoint x: 1297, startPoint y: 524, endPoint x: 1306, endPoint y: 541, distance: 19.2
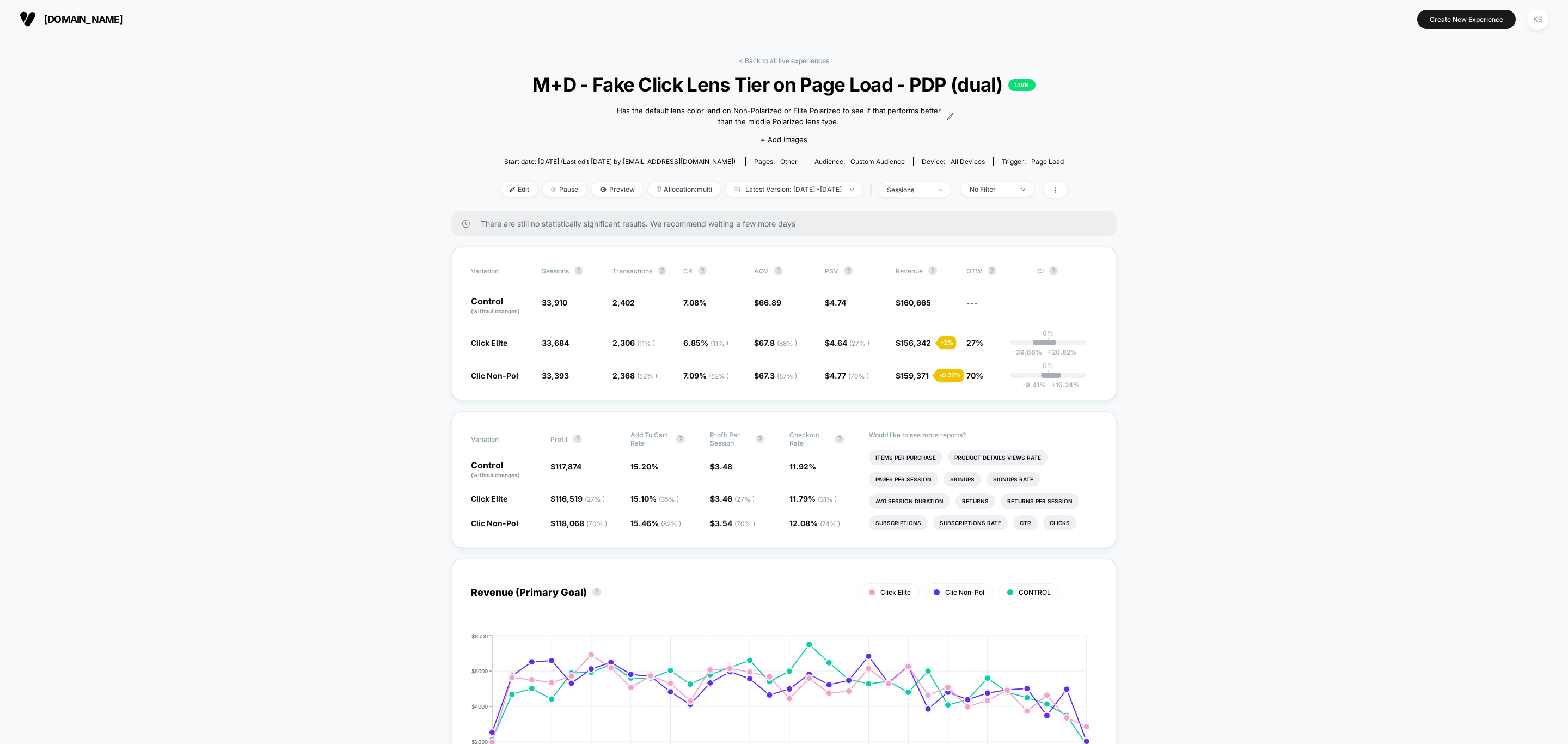
click at [757, 60] on link "< Back to all live experiences" at bounding box center [784, 60] width 90 height 8
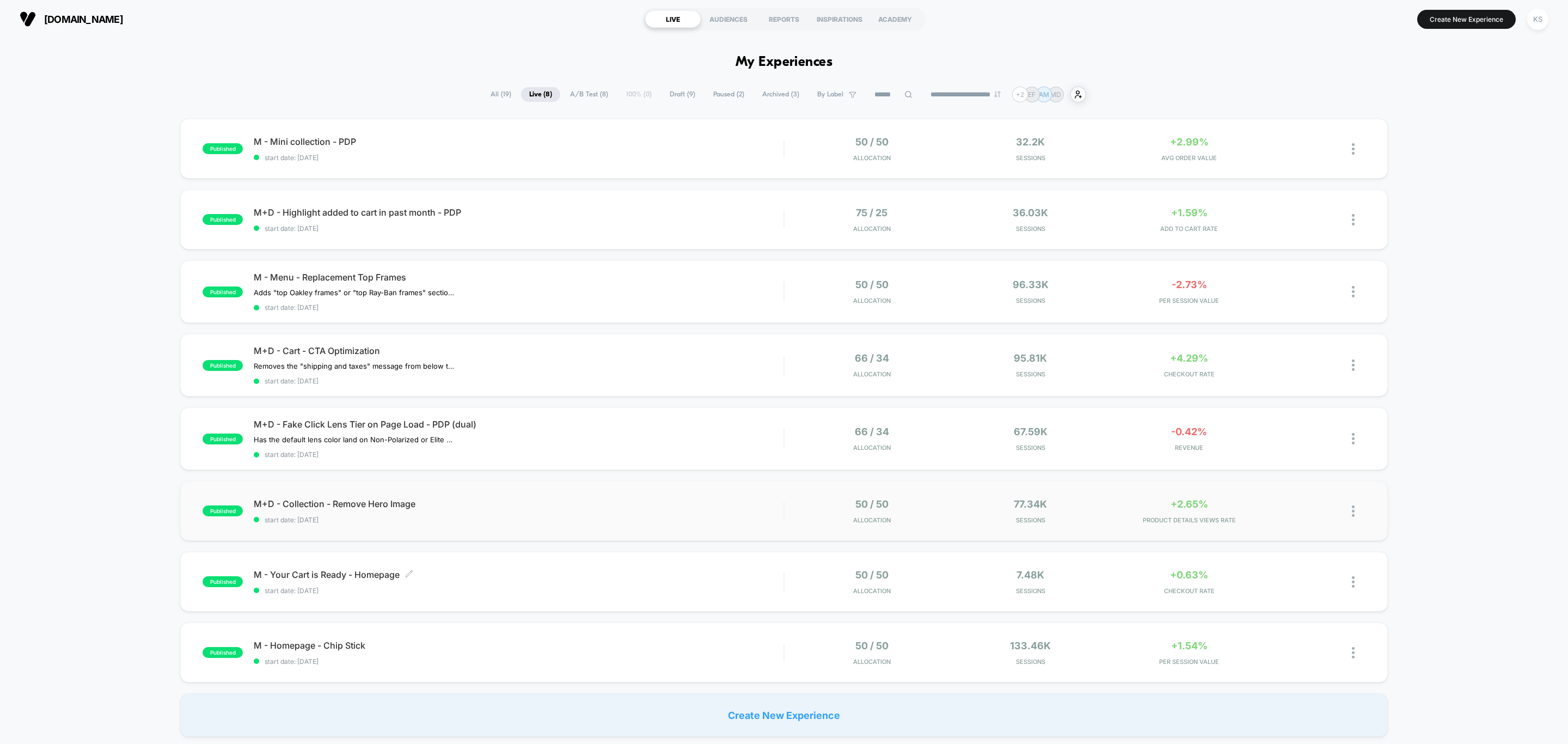
scroll to position [82, 0]
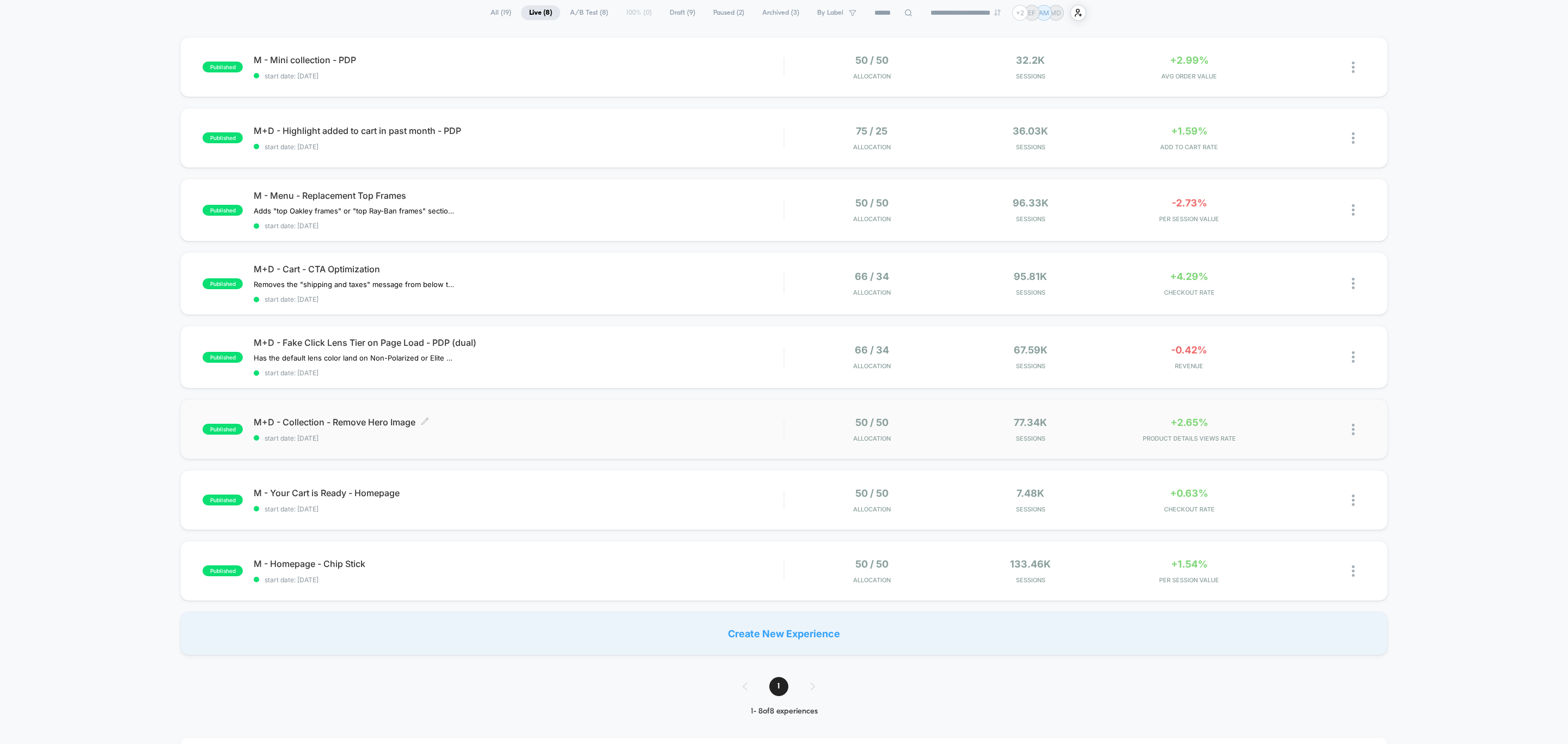
click at [517, 428] on div "M+D - Collection - Remove Hero Image Click to edit experience details Click to …" at bounding box center [519, 429] width 530 height 26
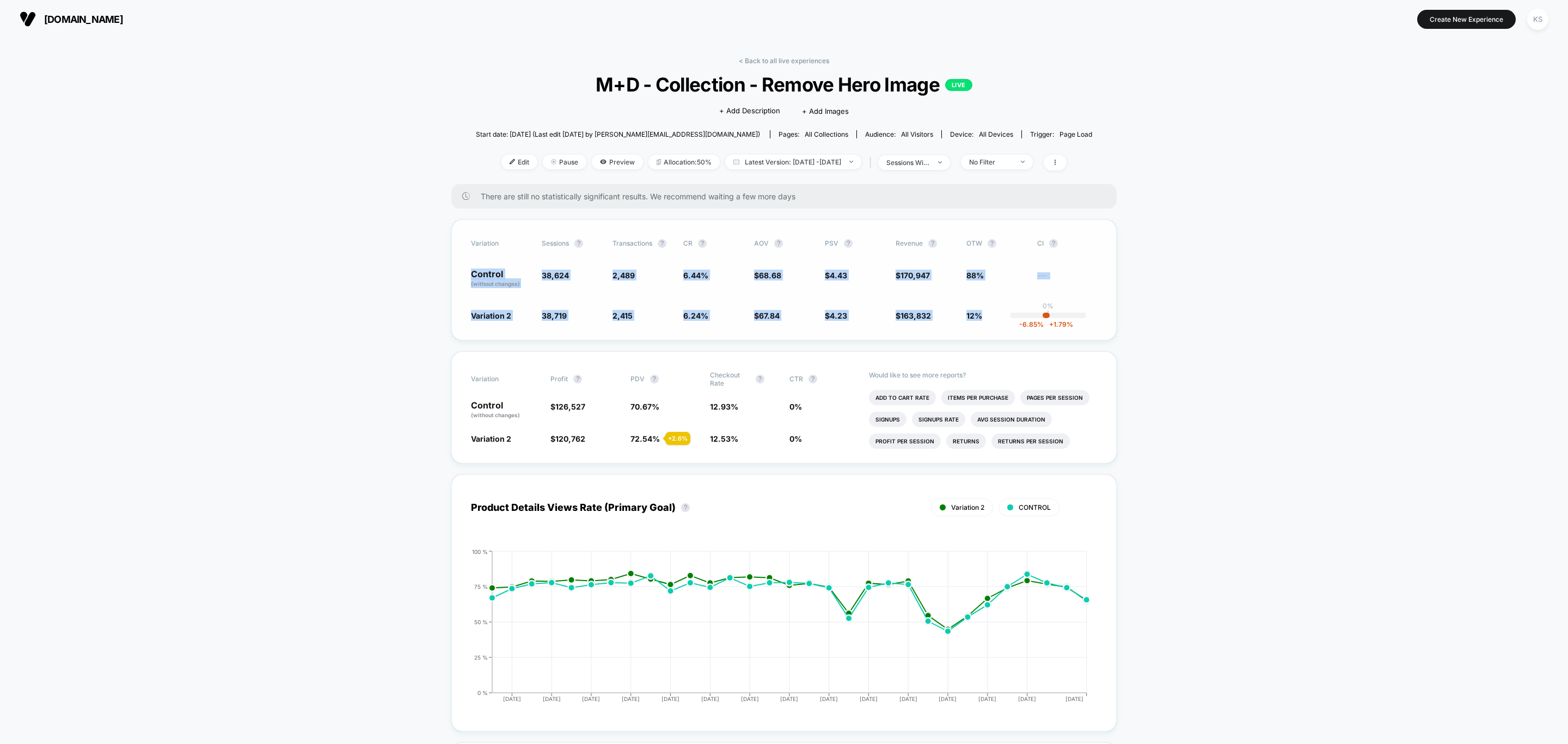
drag, startPoint x: 467, startPoint y: 267, endPoint x: 987, endPoint y: 320, distance: 522.7
click at [987, 320] on div "Variation Sessions ? Transactions ? CR ? AOV ? PSV ? Revenue ? OTW ? CI ? Contr…" at bounding box center [783, 279] width 665 height 121
copy div "Control (without changes) 38,624 2,489 6.44 % $ 68.68 $ 4.43 $ 170,947 88% --- …"
click at [781, 60] on link "< Back to all live experiences" at bounding box center [784, 60] width 90 height 8
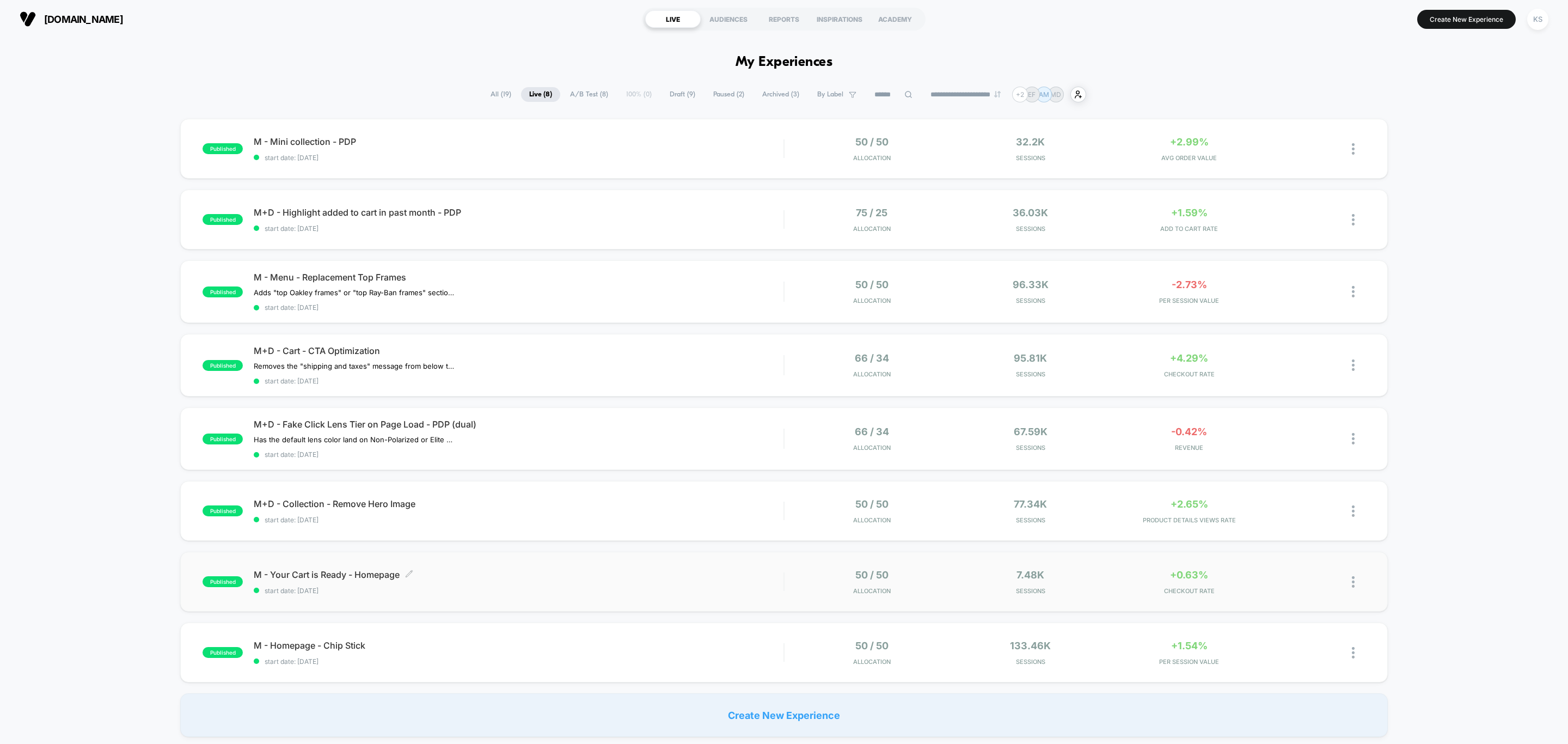
click at [484, 574] on span "M - Your Cart is Ready - Homepage Click to edit experience details" at bounding box center [519, 575] width 530 height 11
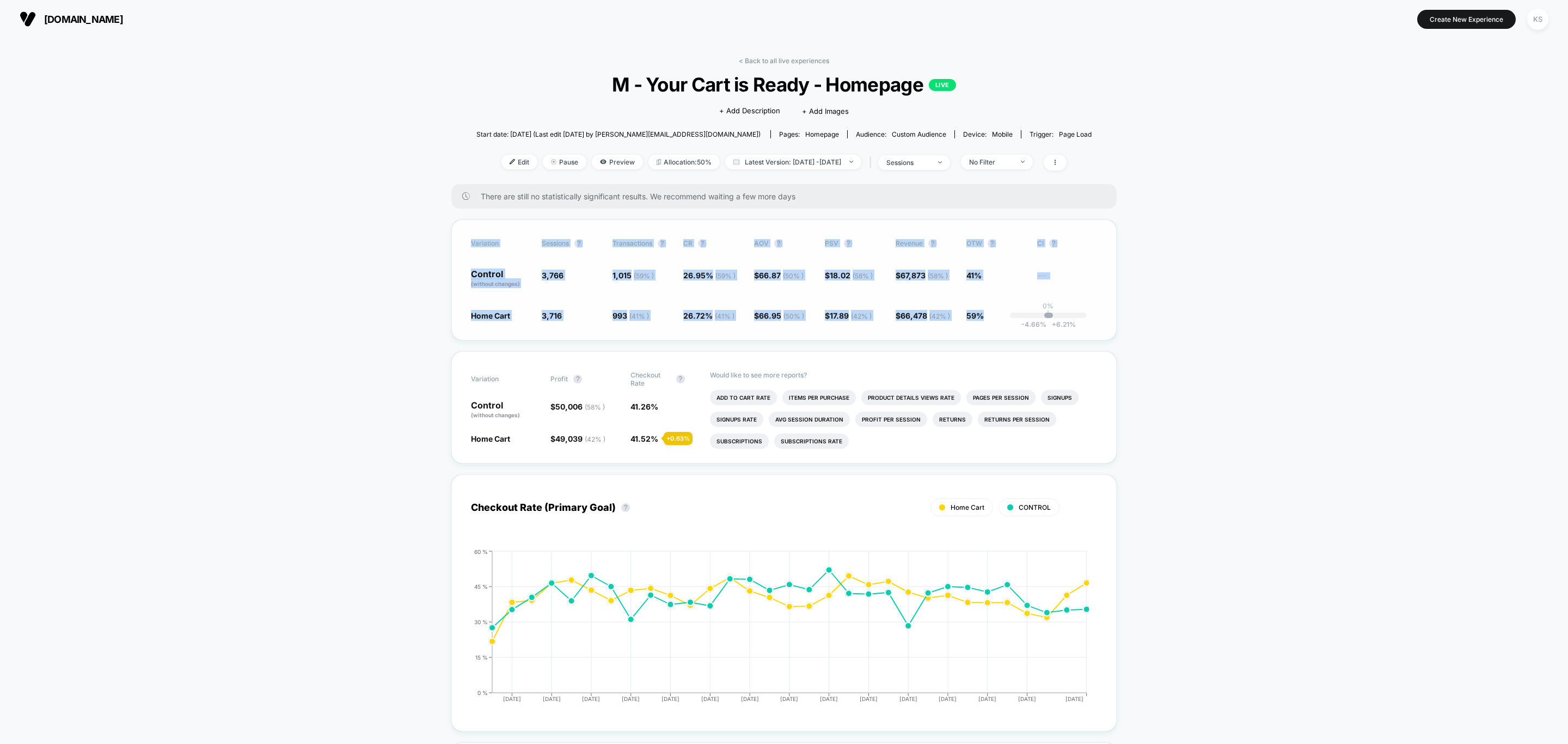
drag, startPoint x: 472, startPoint y: 240, endPoint x: 990, endPoint y: 323, distance: 524.6
click at [990, 323] on div "Variation Sessions ? Transactions ? CR ? AOV ? PSV ? Revenue ? OTW ? CI ? Contr…" at bounding box center [783, 279] width 665 height 121
copy div "Variation Sessions ? Transactions ? CR ? AOV ? PSV ? Revenue ? OTW ? CI ? Contr…"
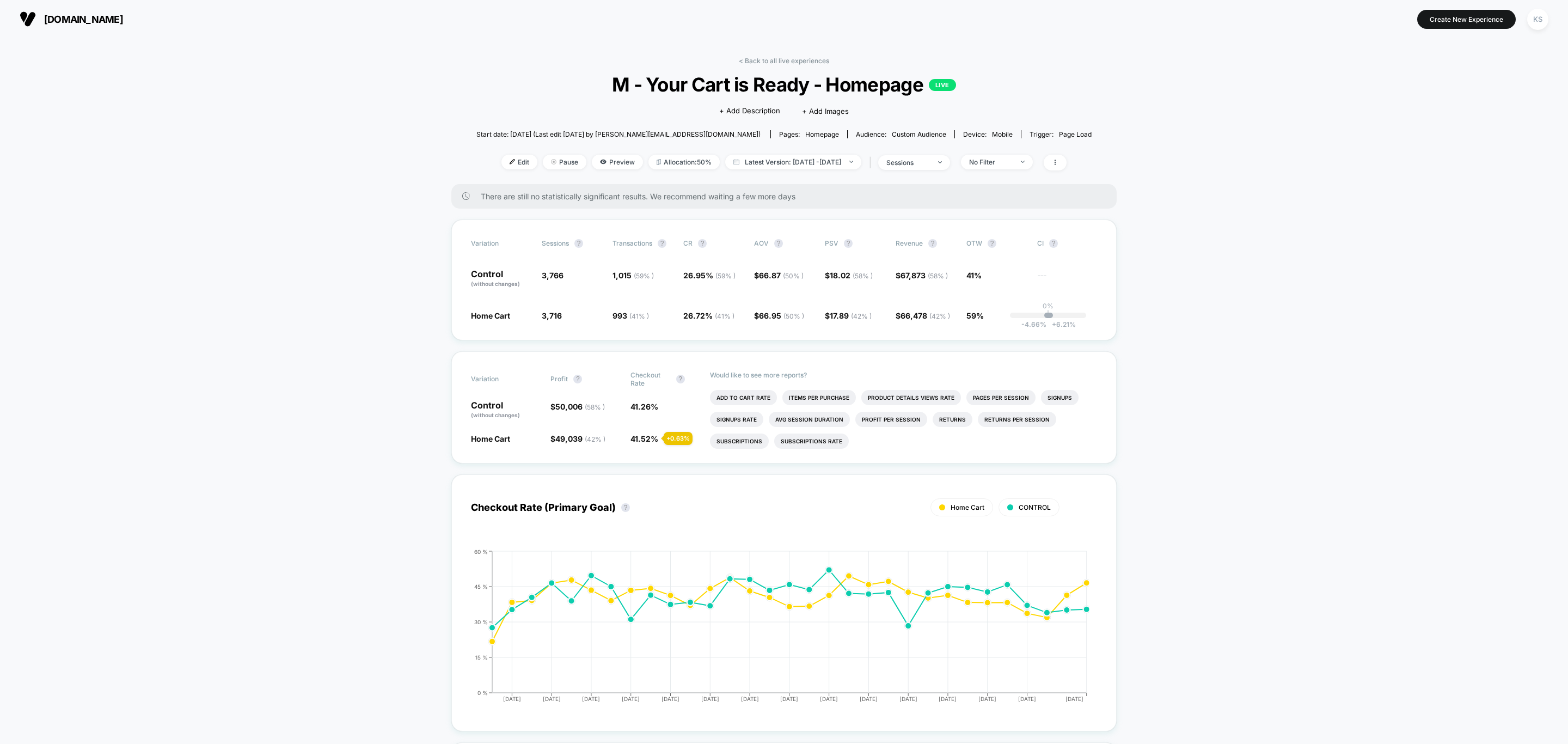
click at [775, 60] on link "< Back to all live experiences" at bounding box center [784, 60] width 90 height 8
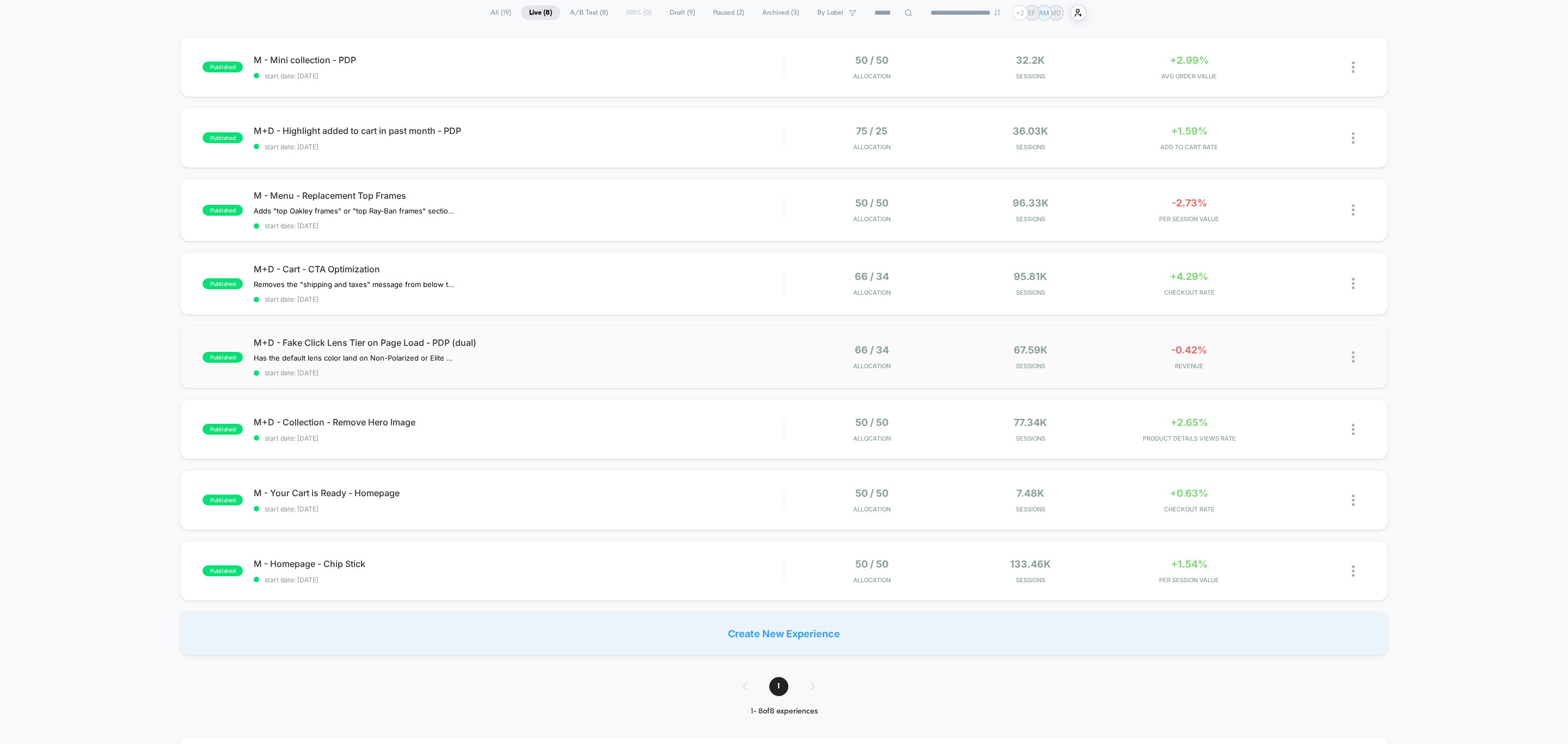
scroll to position [163, 0]
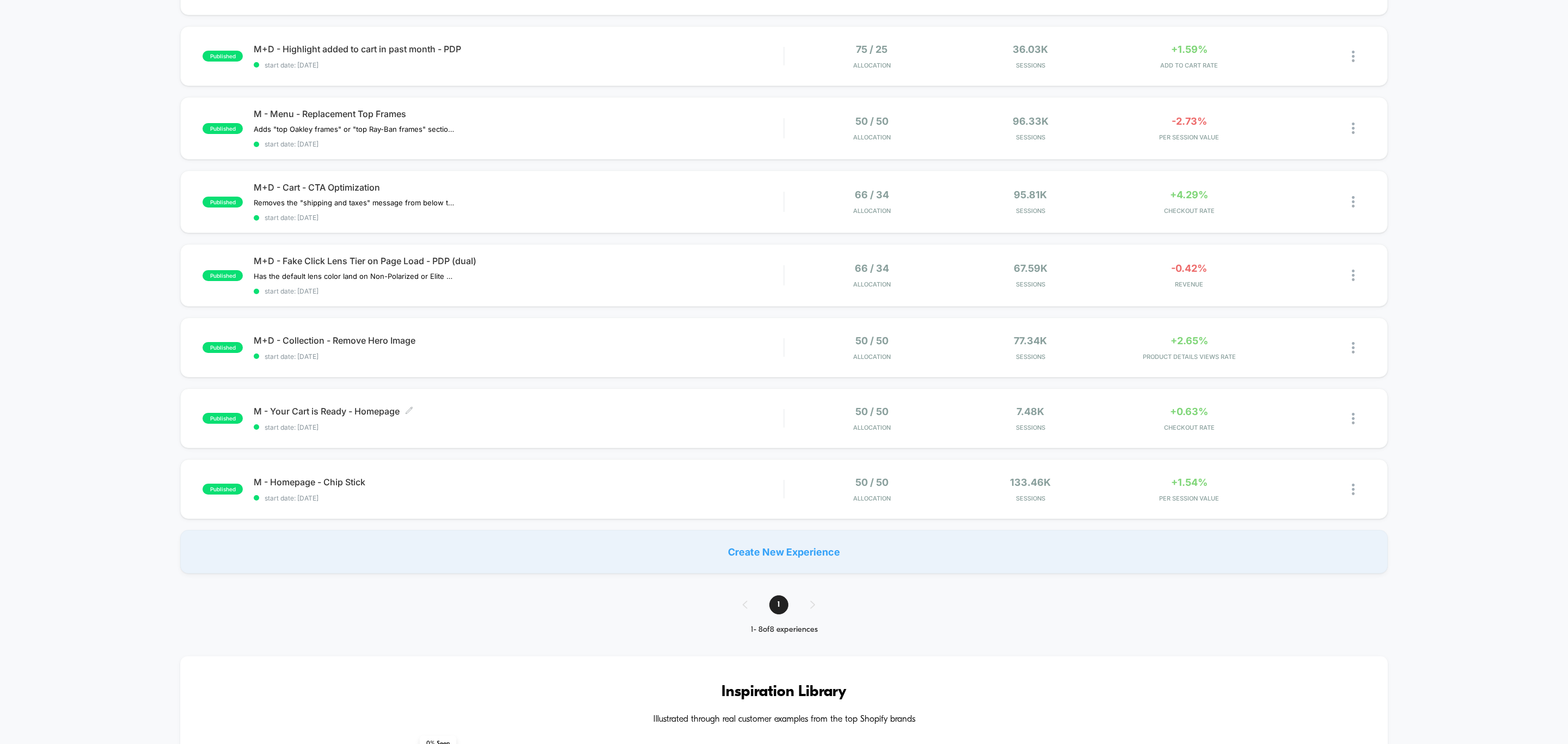
click at [530, 409] on span "M - Your Cart is Ready - Homepage Click to edit experience details" at bounding box center [519, 411] width 530 height 11
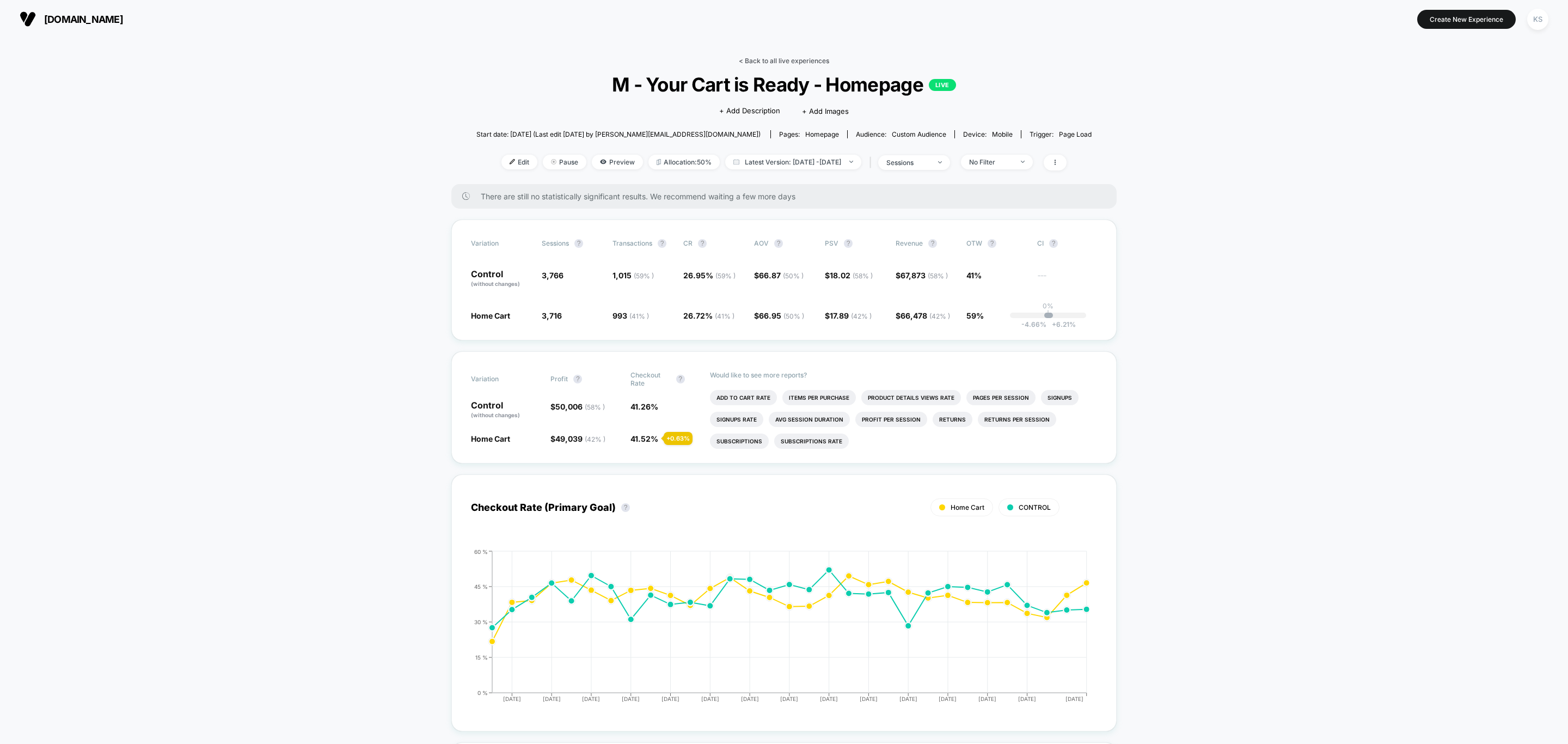
click at [758, 60] on link "< Back to all live experiences" at bounding box center [784, 60] width 90 height 8
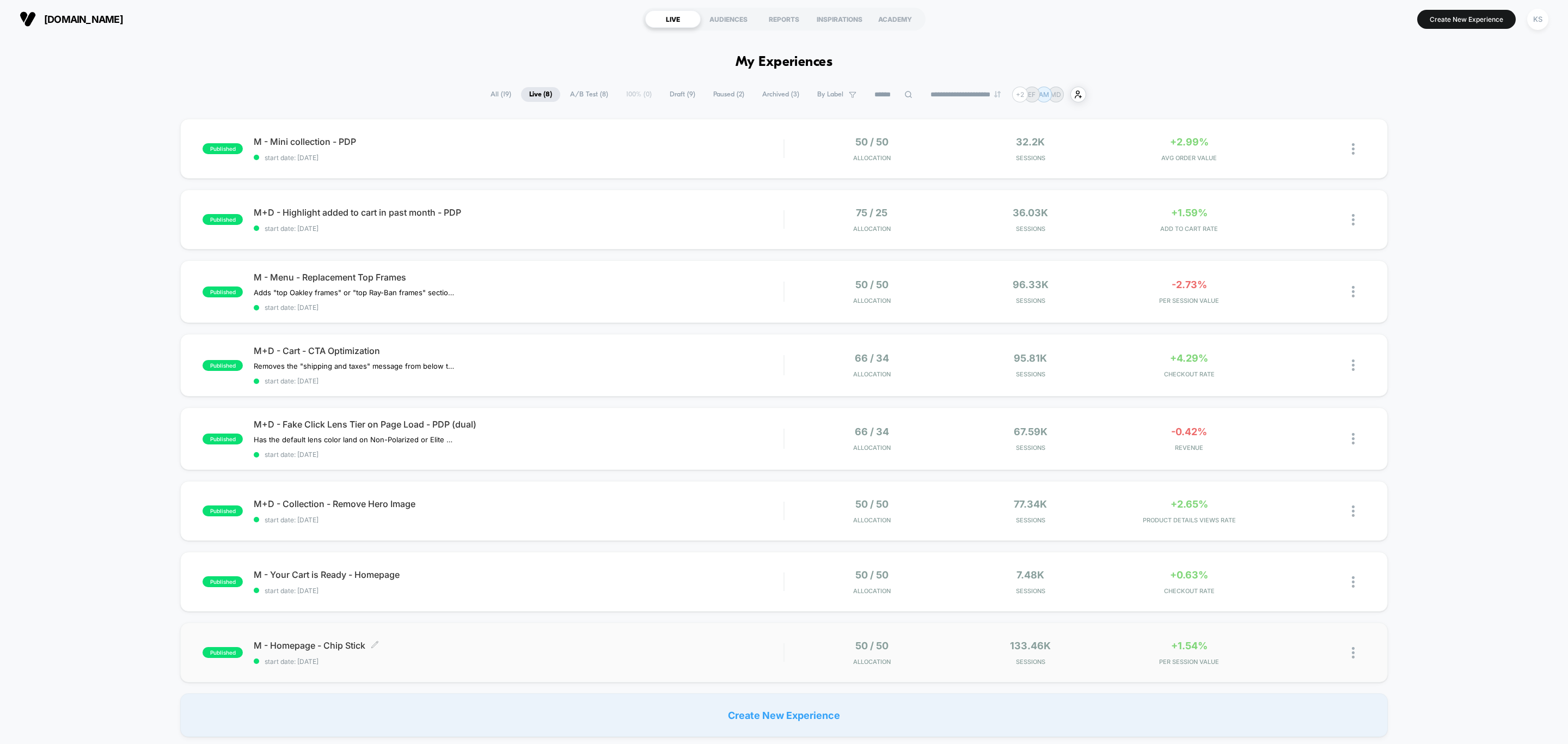
click at [431, 647] on span "M - Homepage - Chip Stick Click to edit experience details" at bounding box center [519, 645] width 530 height 11
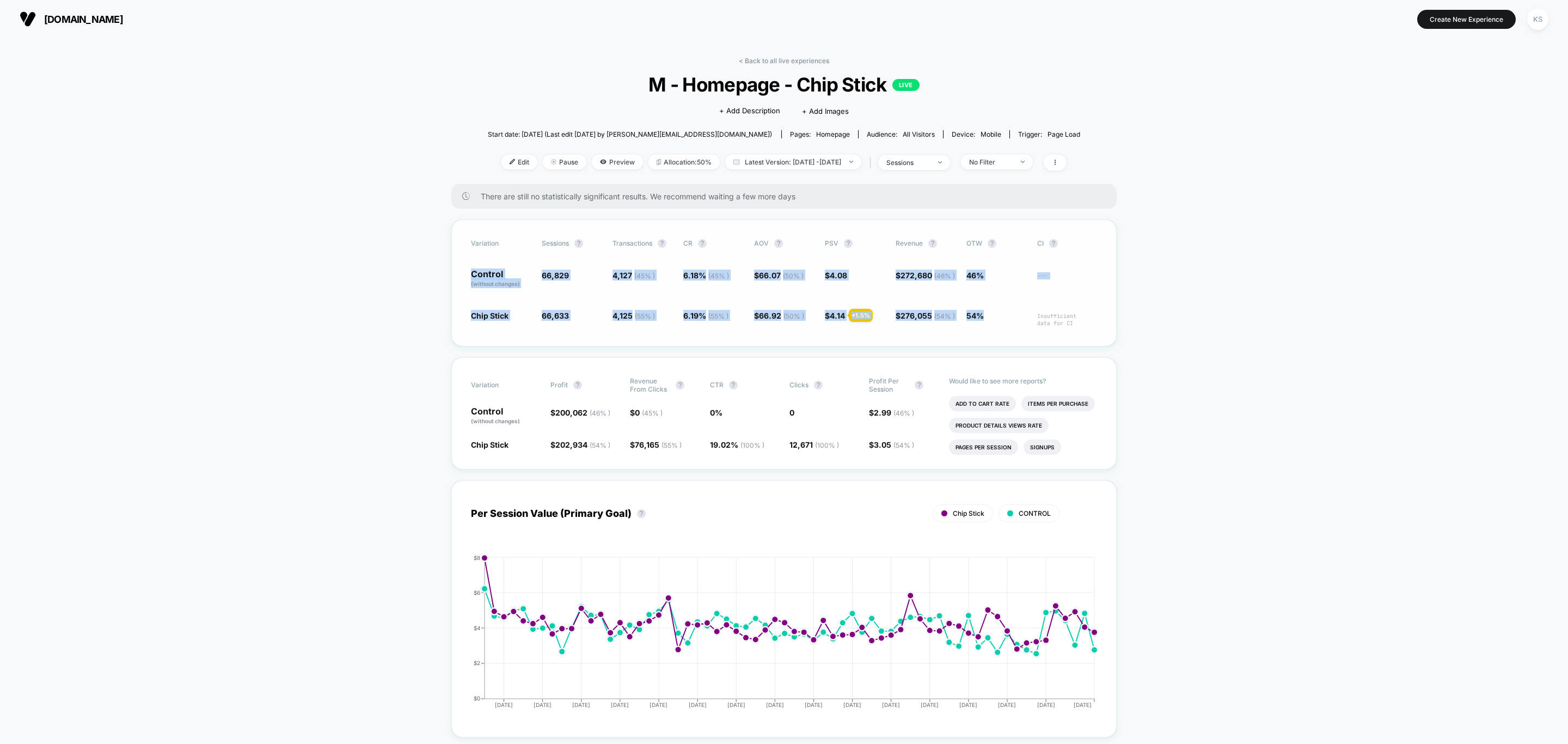
drag, startPoint x: 460, startPoint y: 268, endPoint x: 1006, endPoint y: 320, distance: 548.5
click at [1006, 320] on div "Variation Sessions ? Transactions ? CR ? AOV ? PSV ? Revenue ? OTW ? CI ? Contr…" at bounding box center [783, 283] width 665 height 127
copy div "Control (without changes) 66,829 4,127 ( 45 % ) 6.18 % ( 45 % ) $ 66.07 ( 50 % …"
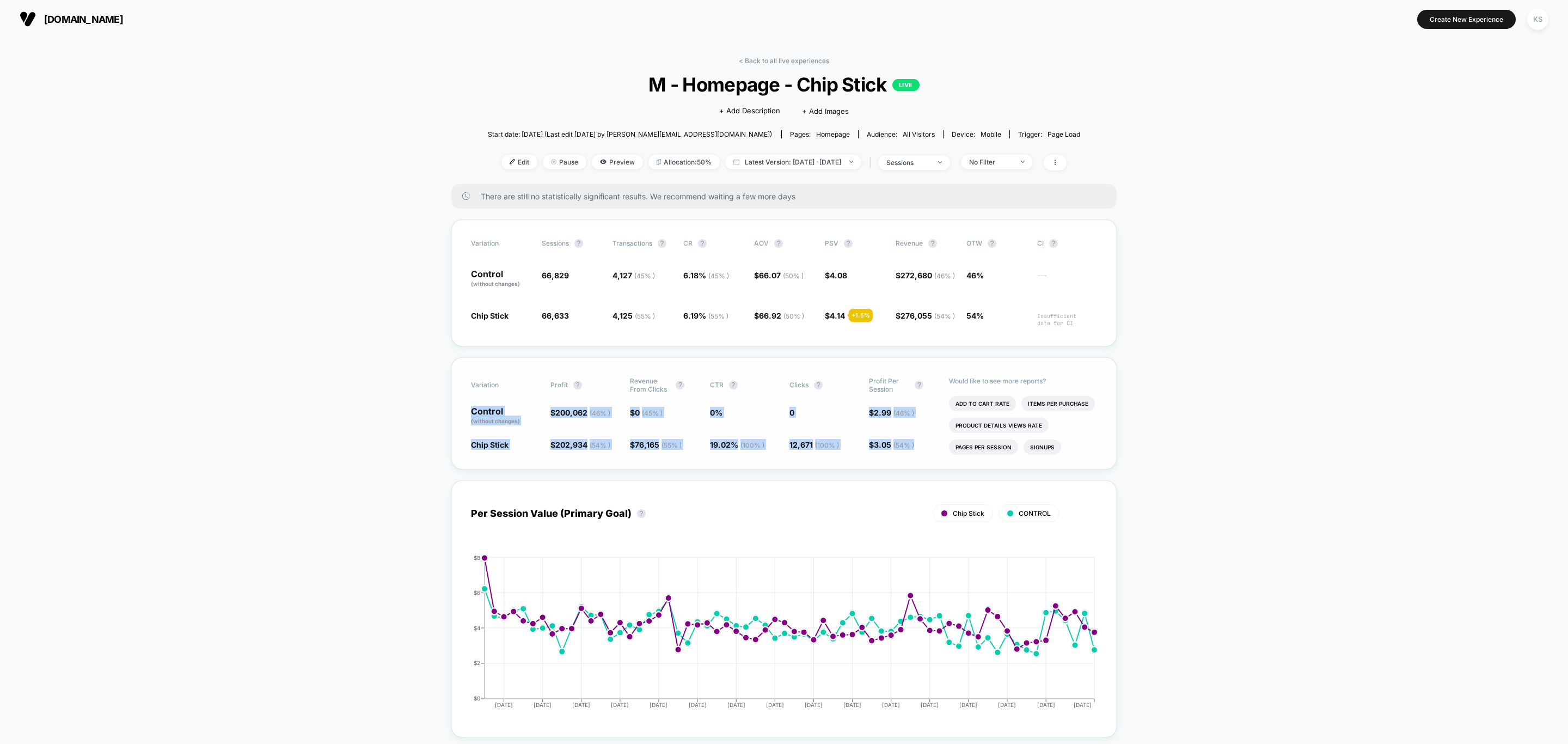
drag, startPoint x: 462, startPoint y: 409, endPoint x: 933, endPoint y: 456, distance: 473.3
click at [933, 456] on div "Variation Profit ? Revenue From Clicks ? CTR ? Clicks ? Profit Per Session ? Co…" at bounding box center [783, 413] width 665 height 112
copy div "Control (without changes) $ 200,062 ( 46 % ) $ 0 ( 45 % ) 0 % 0 $ 2.99 ( 46 % )…"
click at [760, 65] on link "< Back to all live experiences" at bounding box center [784, 60] width 90 height 8
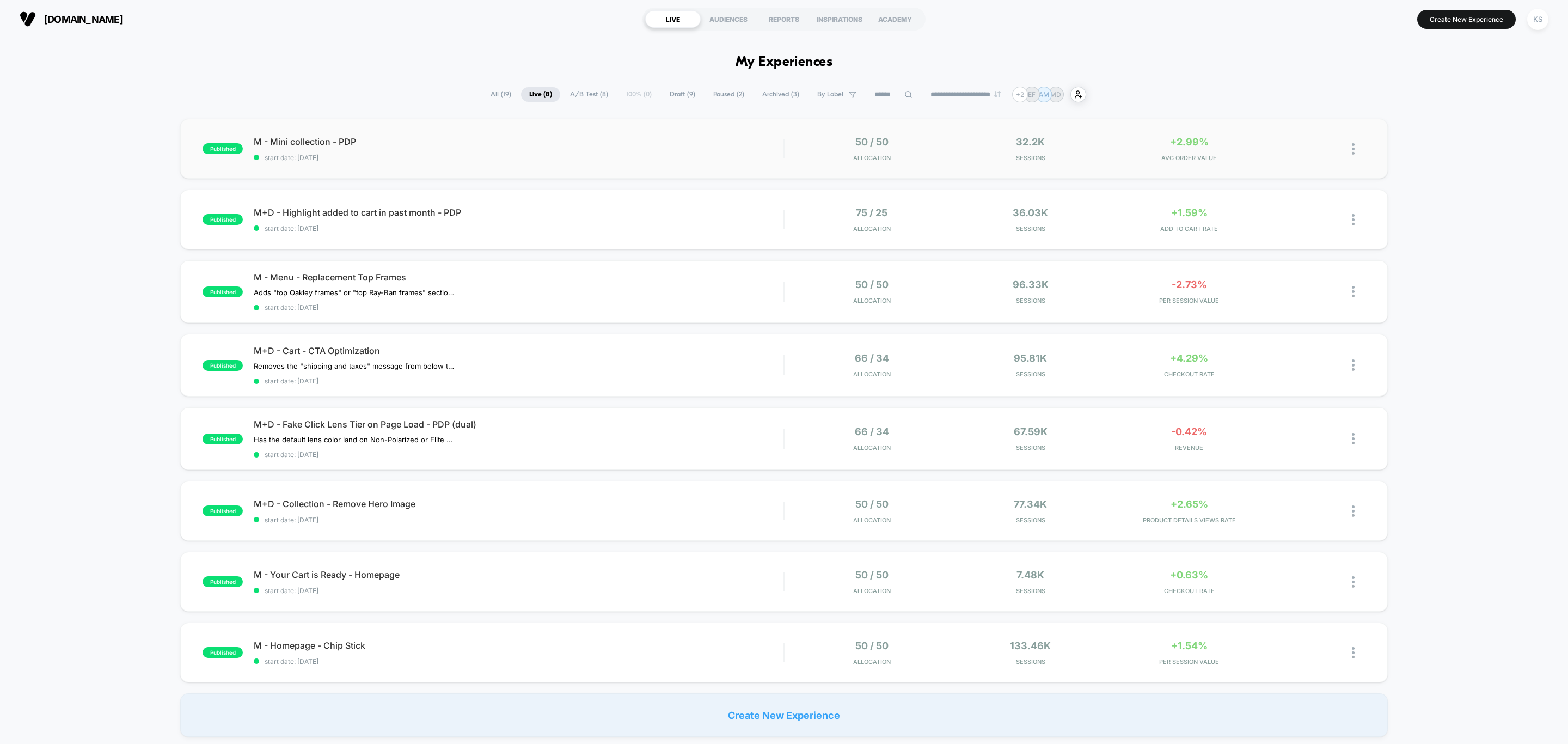
click at [443, 163] on div "published M - Mini collection - PDP start date: [DATE] 50 / 50 Allocation 32.2k…" at bounding box center [784, 149] width 1208 height 60
